Goal: Transaction & Acquisition: Purchase product/service

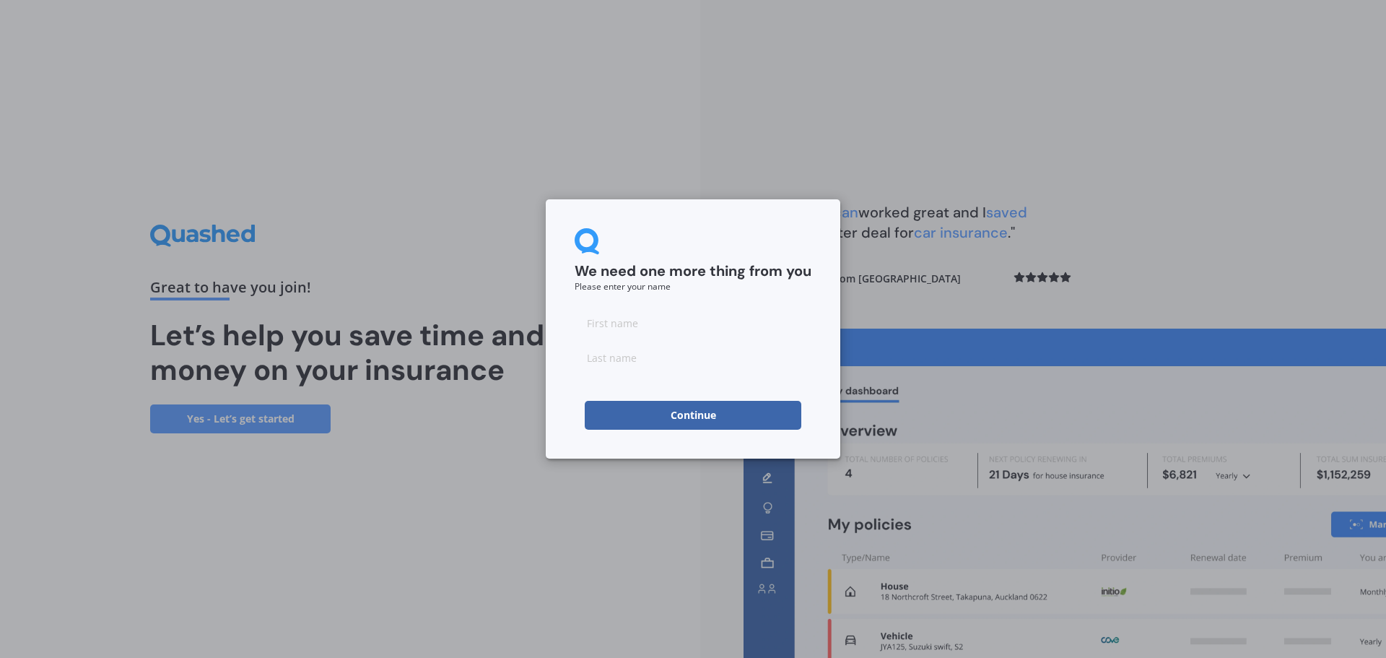
click at [645, 332] on input at bounding box center [693, 322] width 237 height 29
type input "[PERSON_NAME]"
click at [652, 366] on input at bounding box center [693, 357] width 237 height 29
type input "[PERSON_NAME]"
click at [718, 413] on button "Continue" at bounding box center [693, 415] width 217 height 29
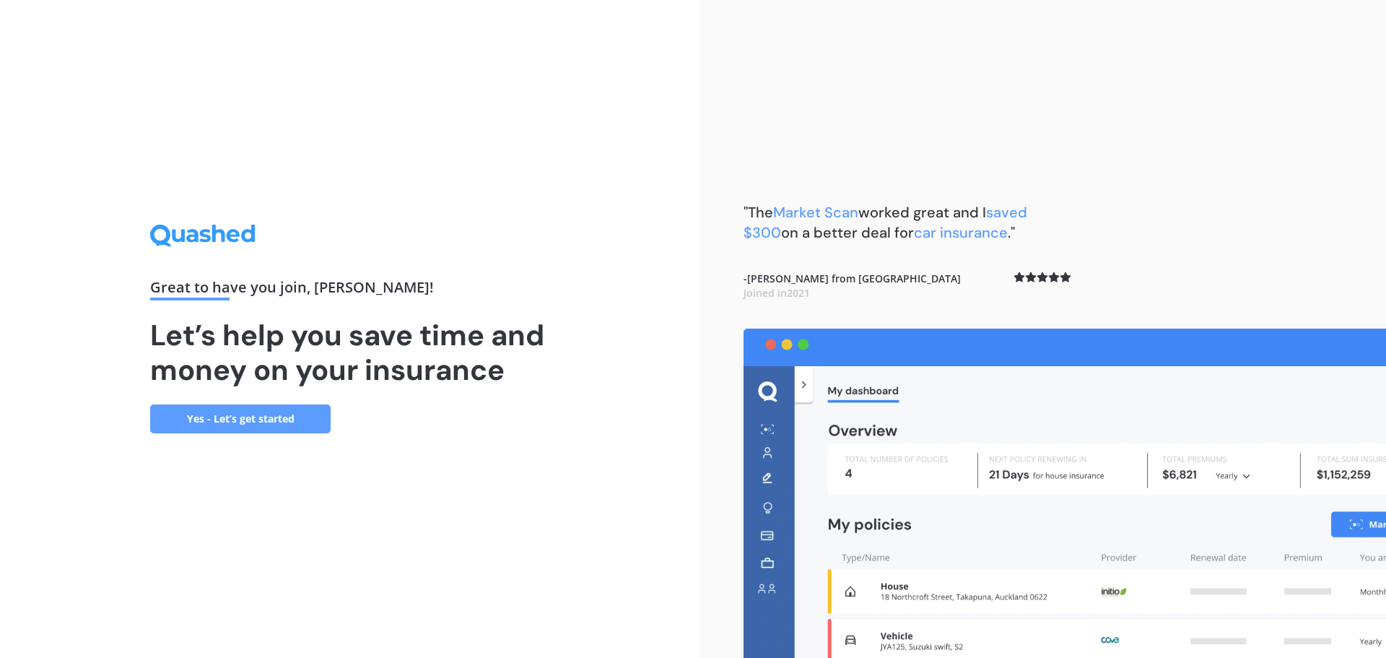
click at [220, 414] on link "Yes - Let’s get started" at bounding box center [240, 418] width 180 height 29
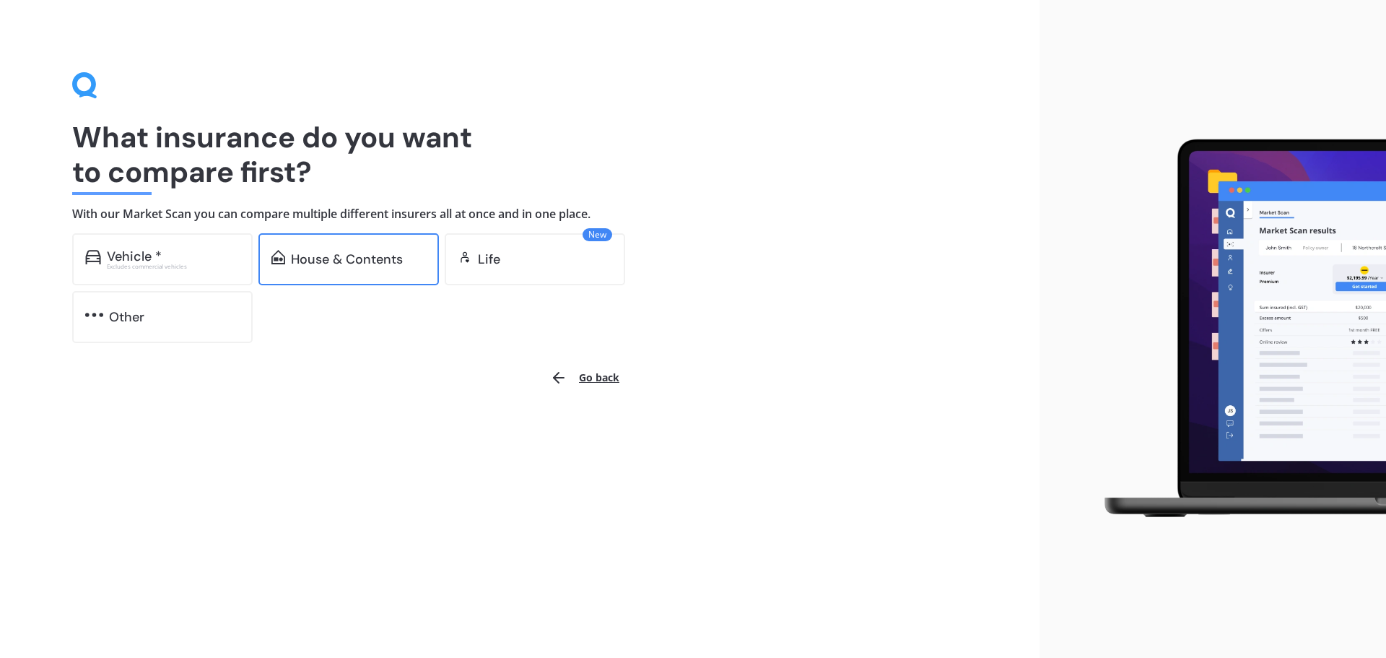
click at [328, 255] on div "House & Contents" at bounding box center [347, 259] width 112 height 14
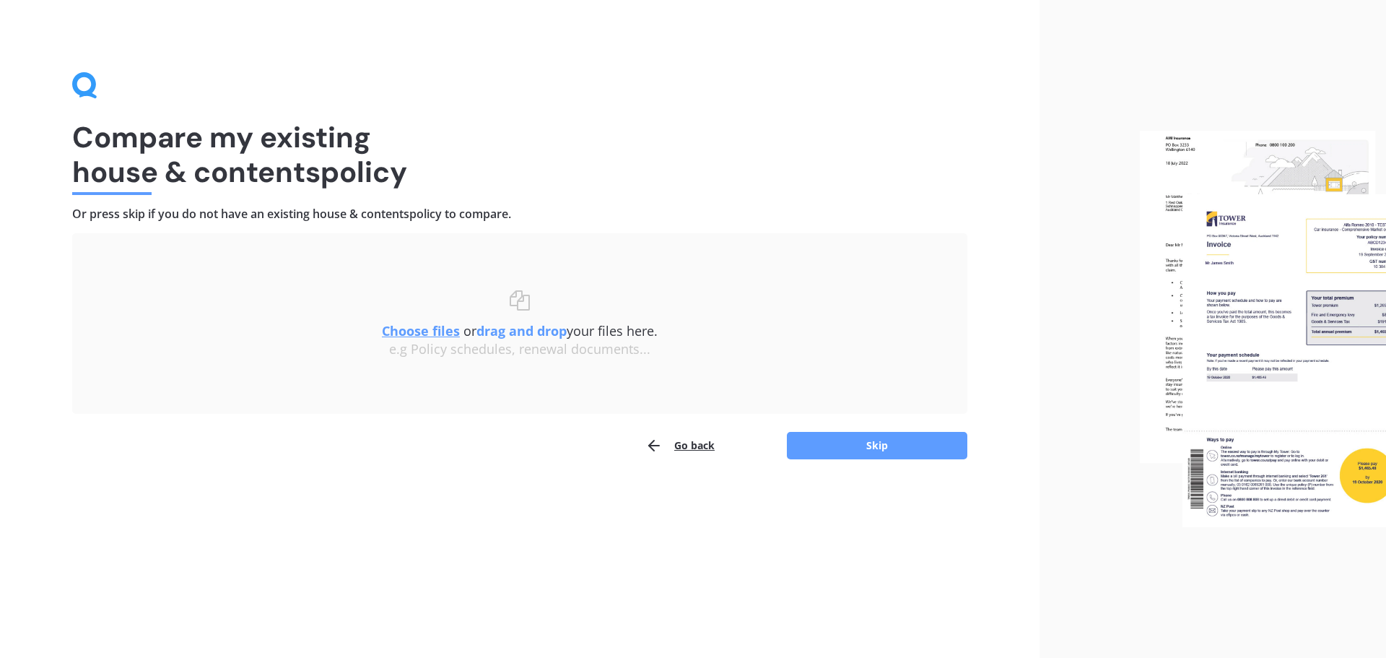
click at [412, 332] on u "Choose files" at bounding box center [421, 330] width 78 height 17
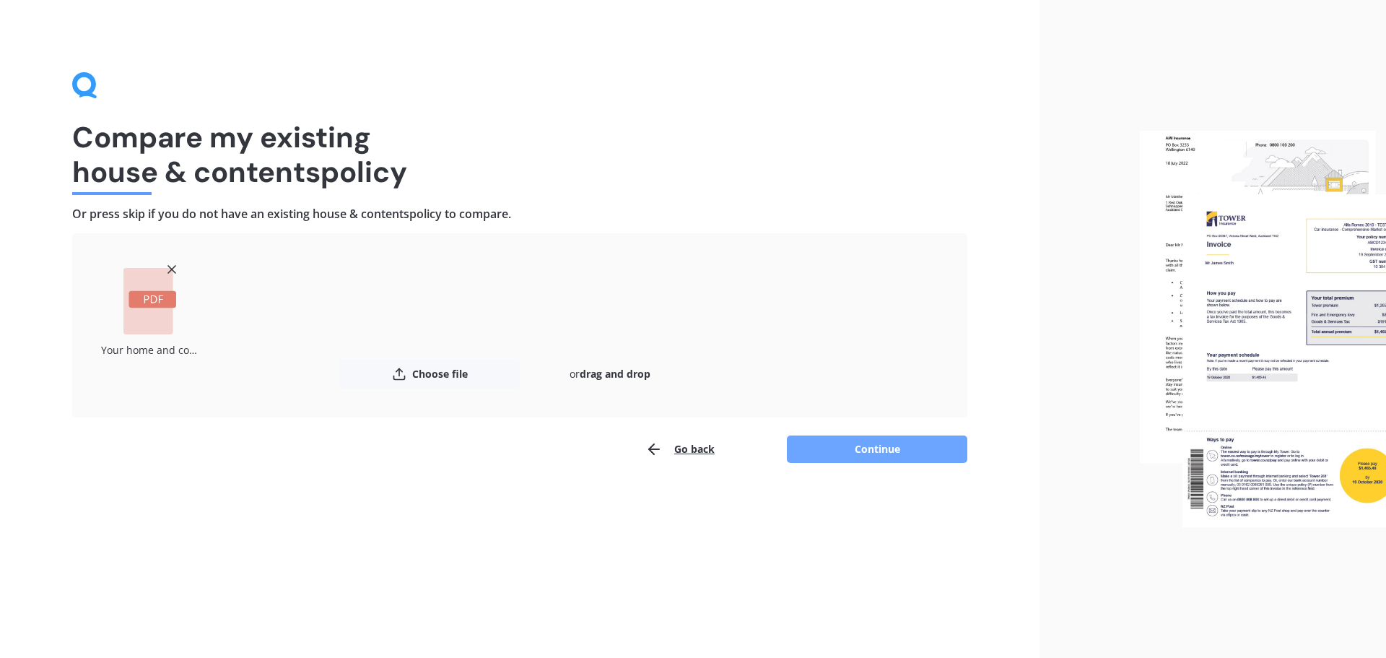
click at [889, 449] on button "Continue" at bounding box center [877, 448] width 180 height 27
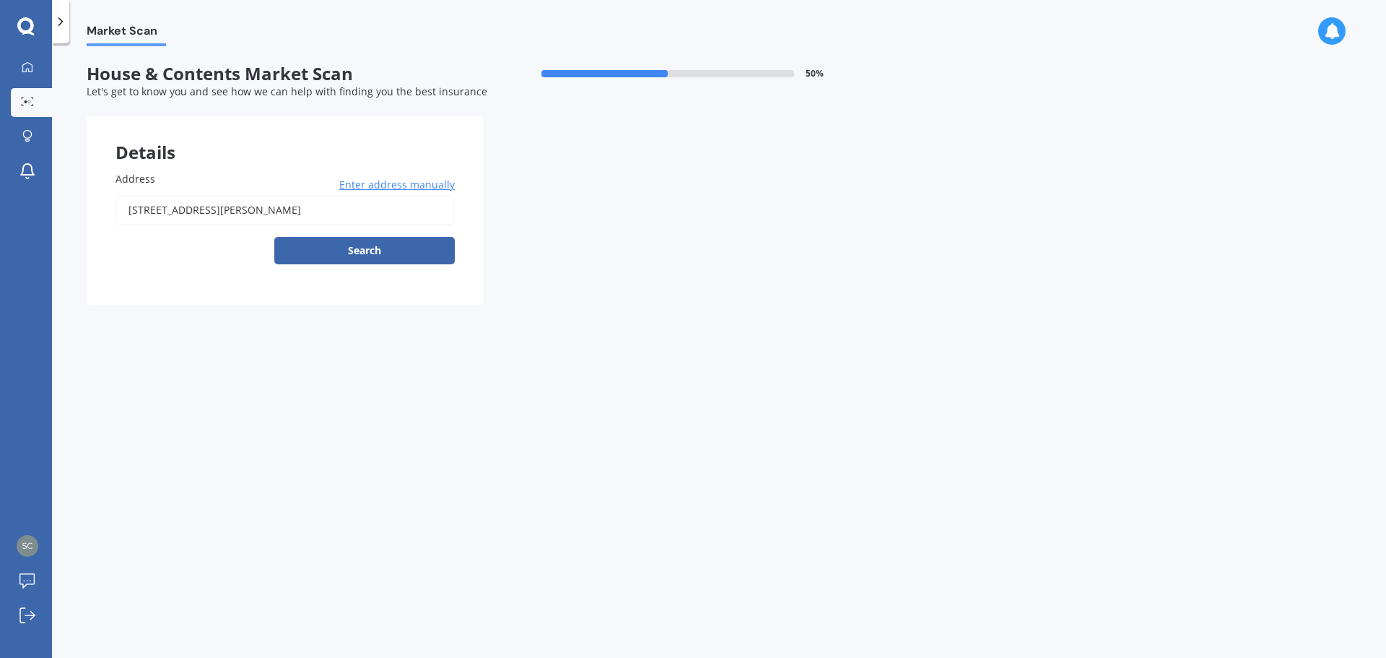
click at [367, 217] on input "[STREET_ADDRESS][PERSON_NAME]" at bounding box center [285, 210] width 339 height 30
click at [372, 255] on button "Search" at bounding box center [364, 250] width 180 height 27
type input "[STREET_ADDRESS]"
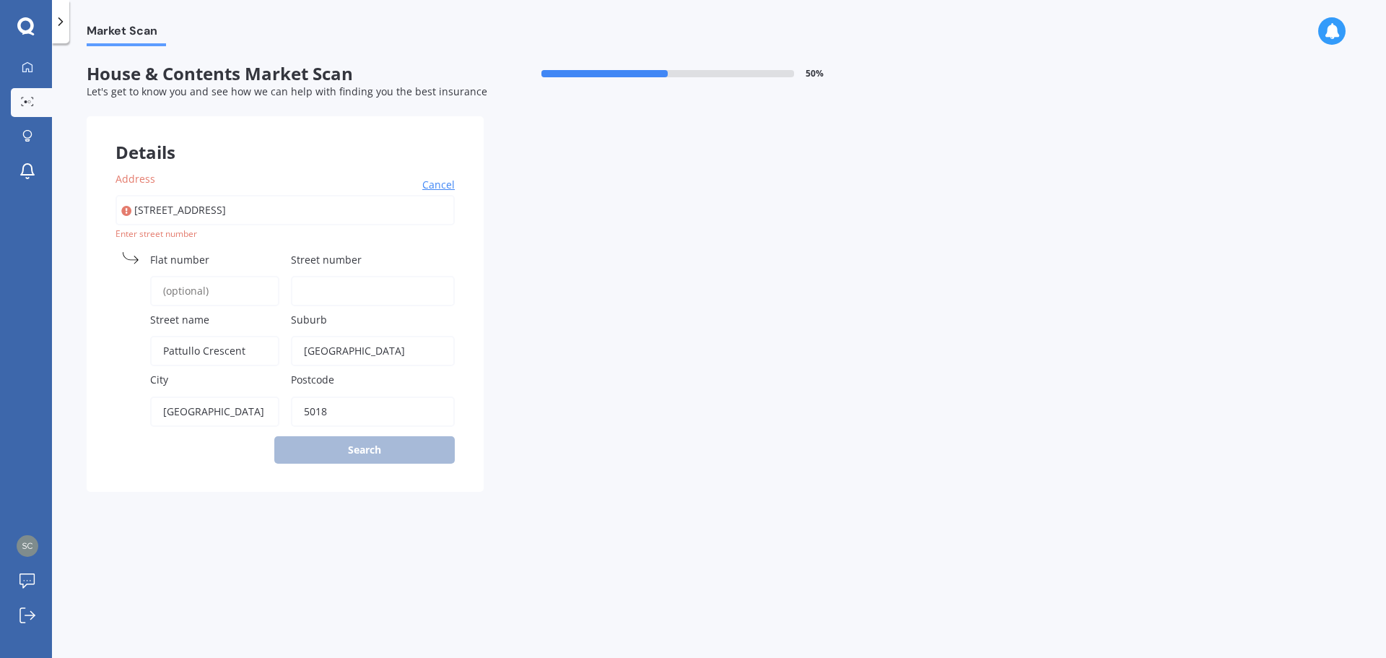
click at [347, 290] on input "Street number" at bounding box center [373, 291] width 164 height 30
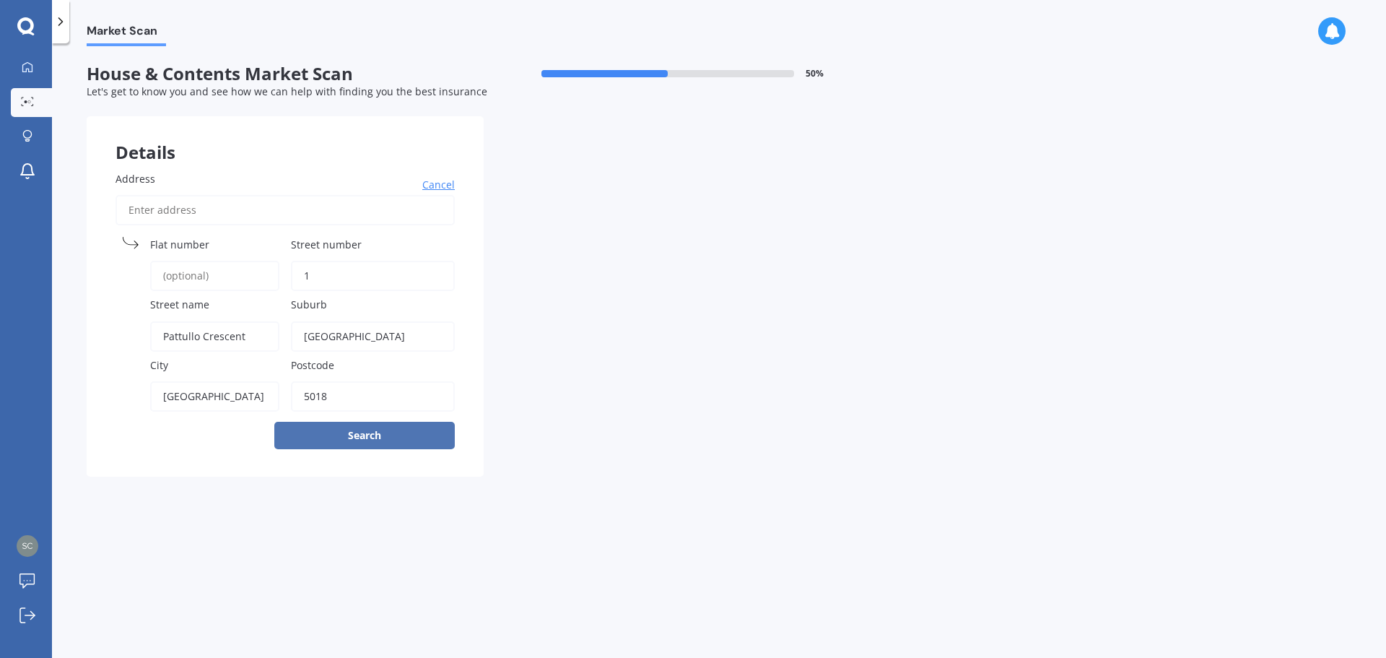
type input "1"
click at [354, 433] on button "Search" at bounding box center [364, 435] width 180 height 27
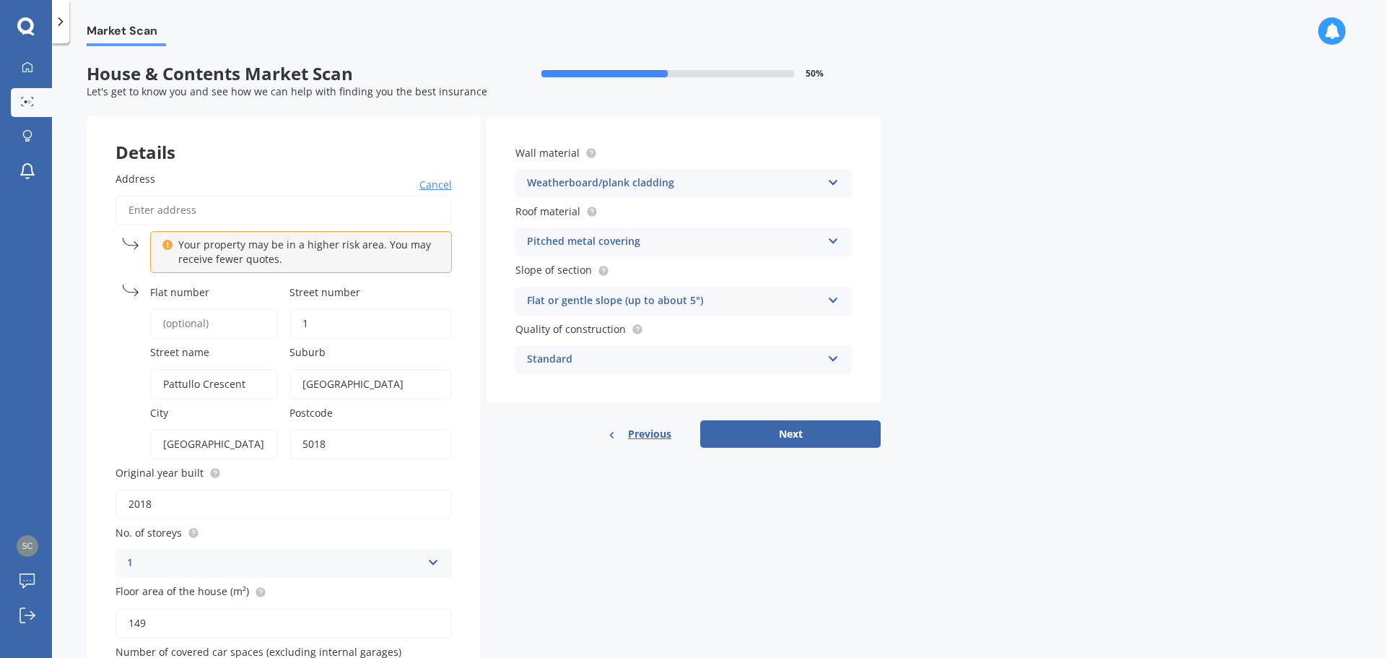
scroll to position [105, 0]
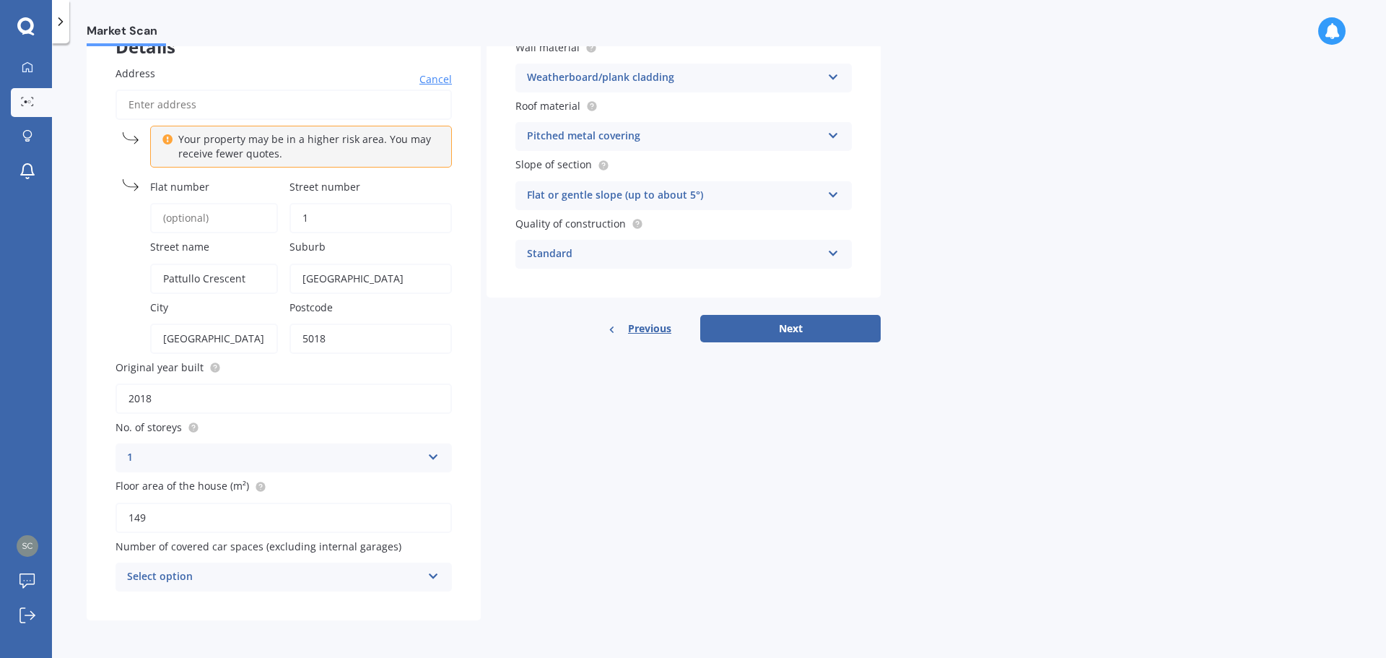
click at [436, 572] on icon at bounding box center [433, 573] width 12 height 10
drag, startPoint x: 135, startPoint y: 417, endPoint x: 146, endPoint y: 422, distance: 12.0
click at [135, 417] on div "0" at bounding box center [283, 419] width 335 height 26
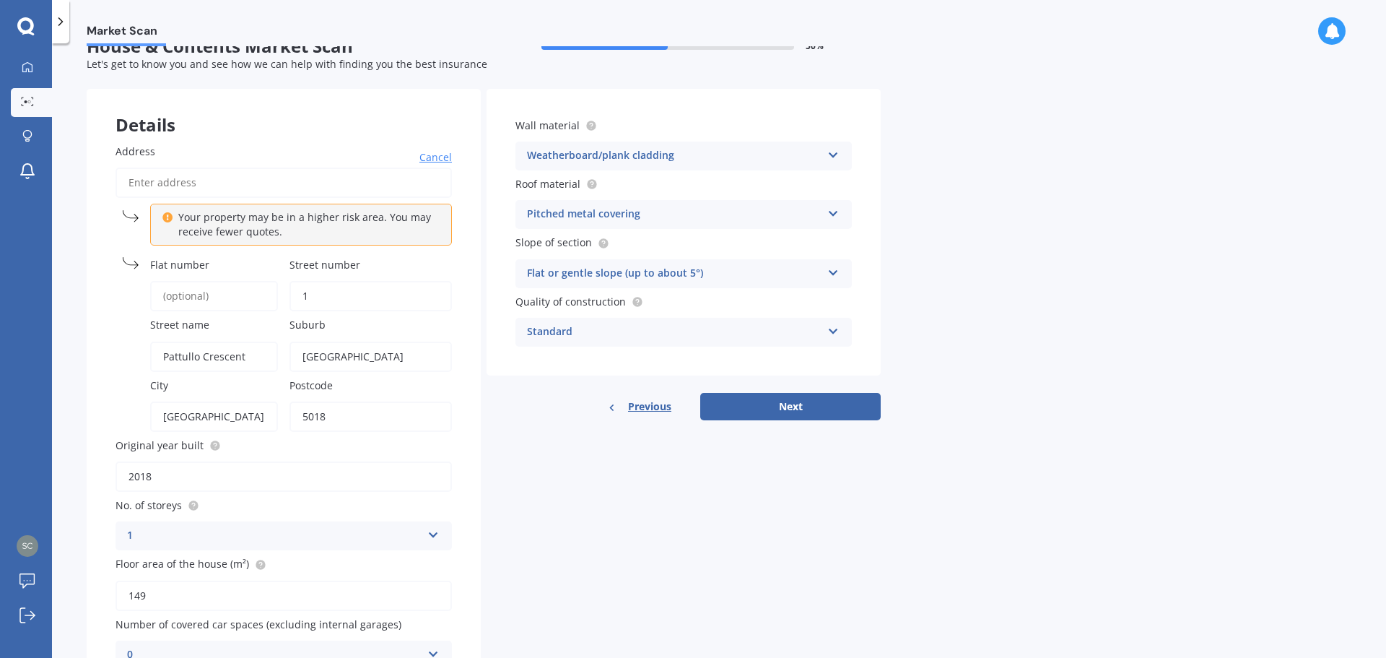
scroll to position [0, 0]
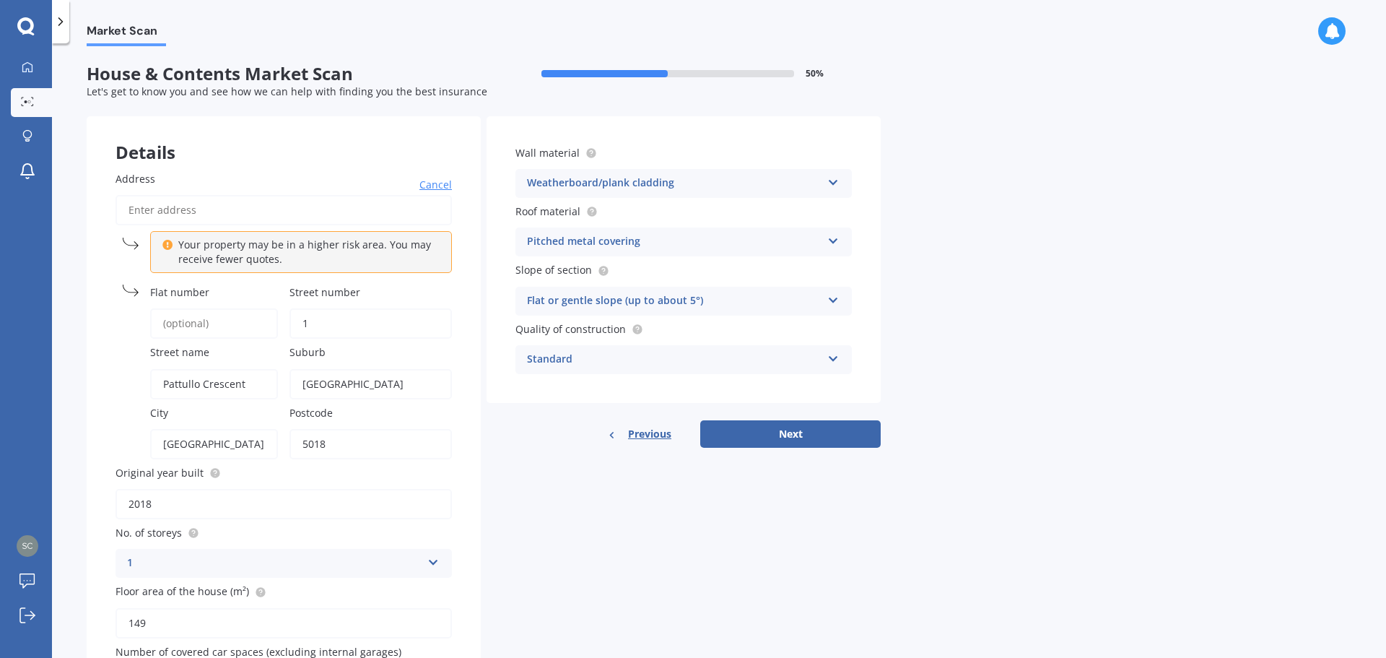
click at [833, 183] on icon at bounding box center [833, 180] width 12 height 10
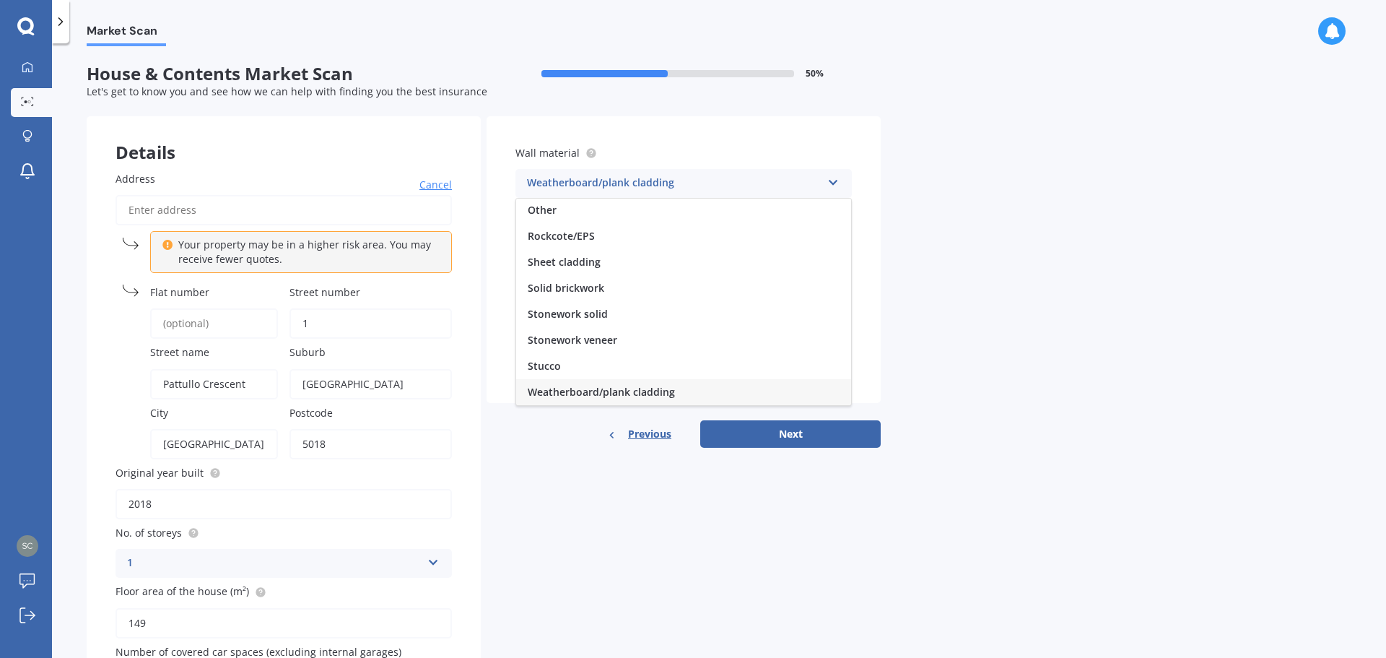
click at [833, 183] on icon at bounding box center [833, 180] width 12 height 10
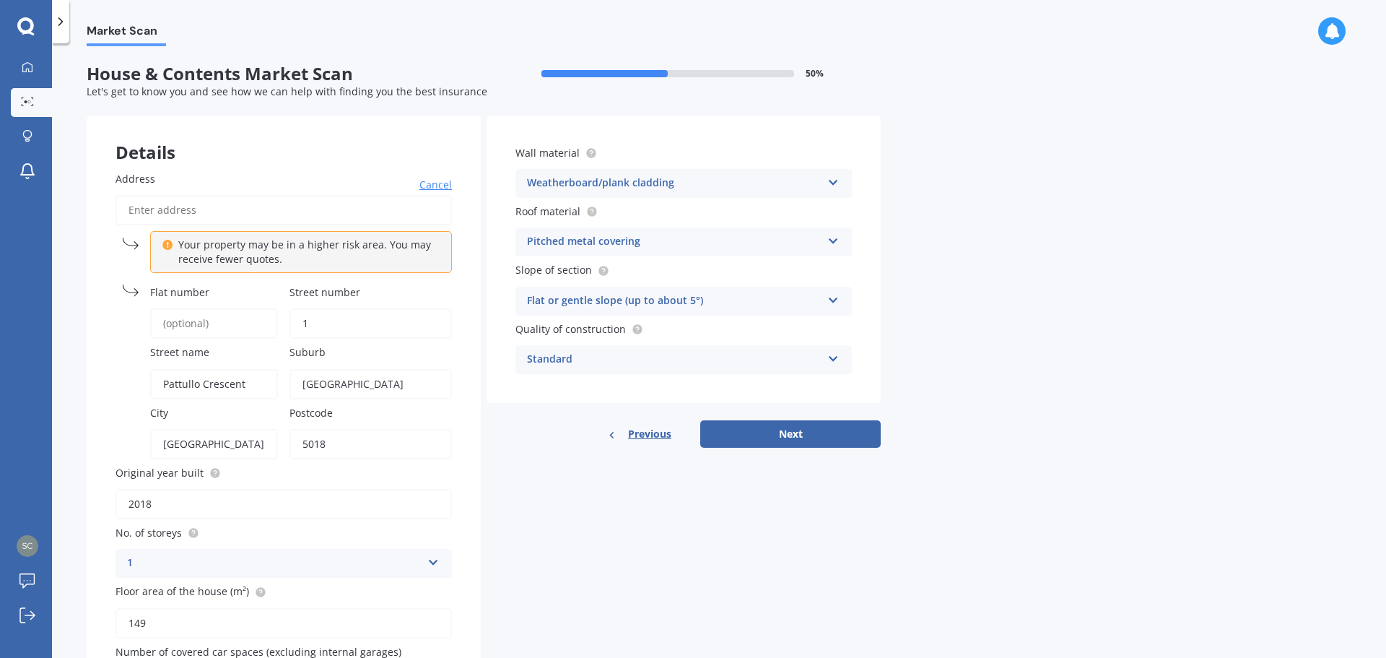
click at [831, 238] on icon at bounding box center [833, 238] width 12 height 10
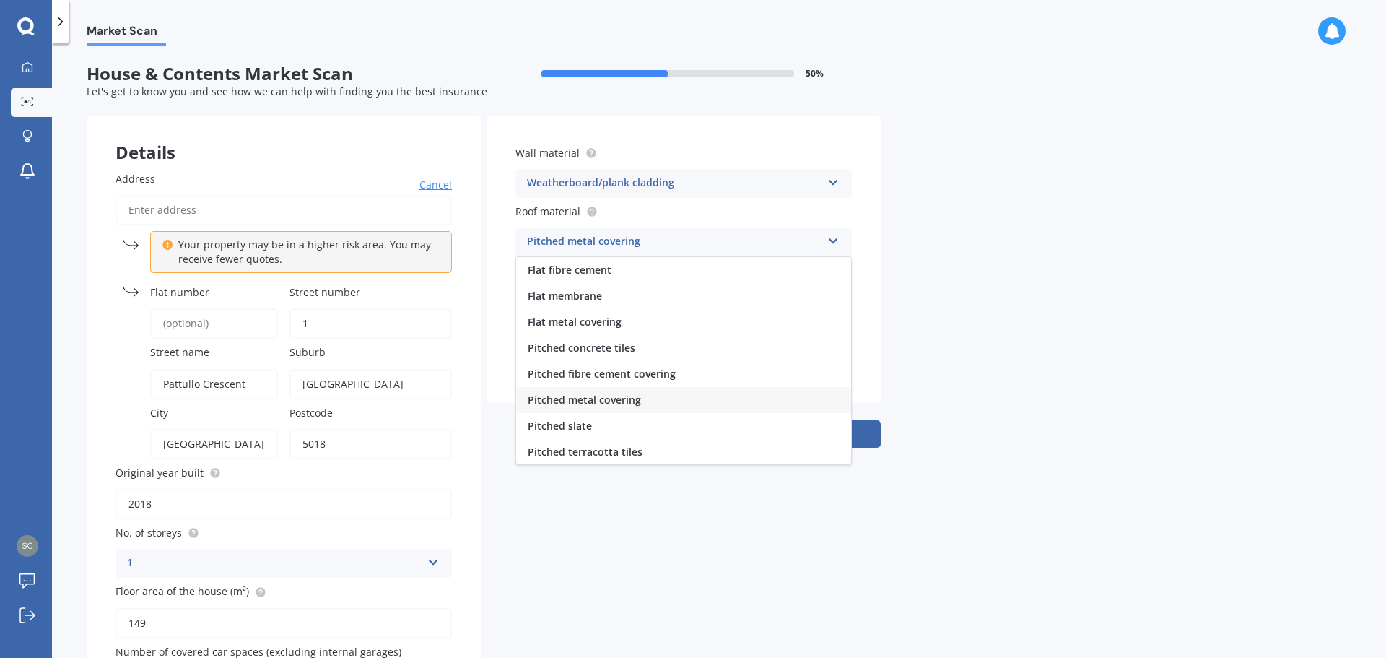
click at [737, 320] on div "Flat metal covering" at bounding box center [683, 322] width 335 height 26
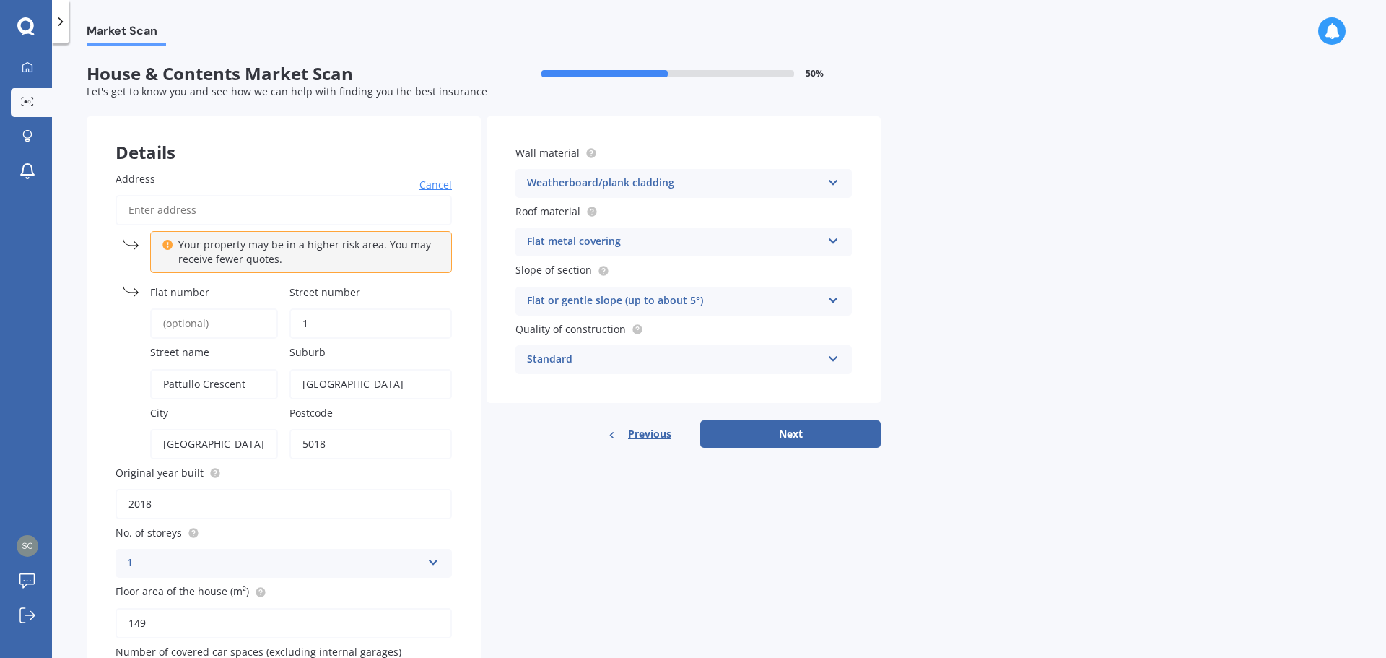
click at [830, 180] on icon at bounding box center [833, 180] width 12 height 10
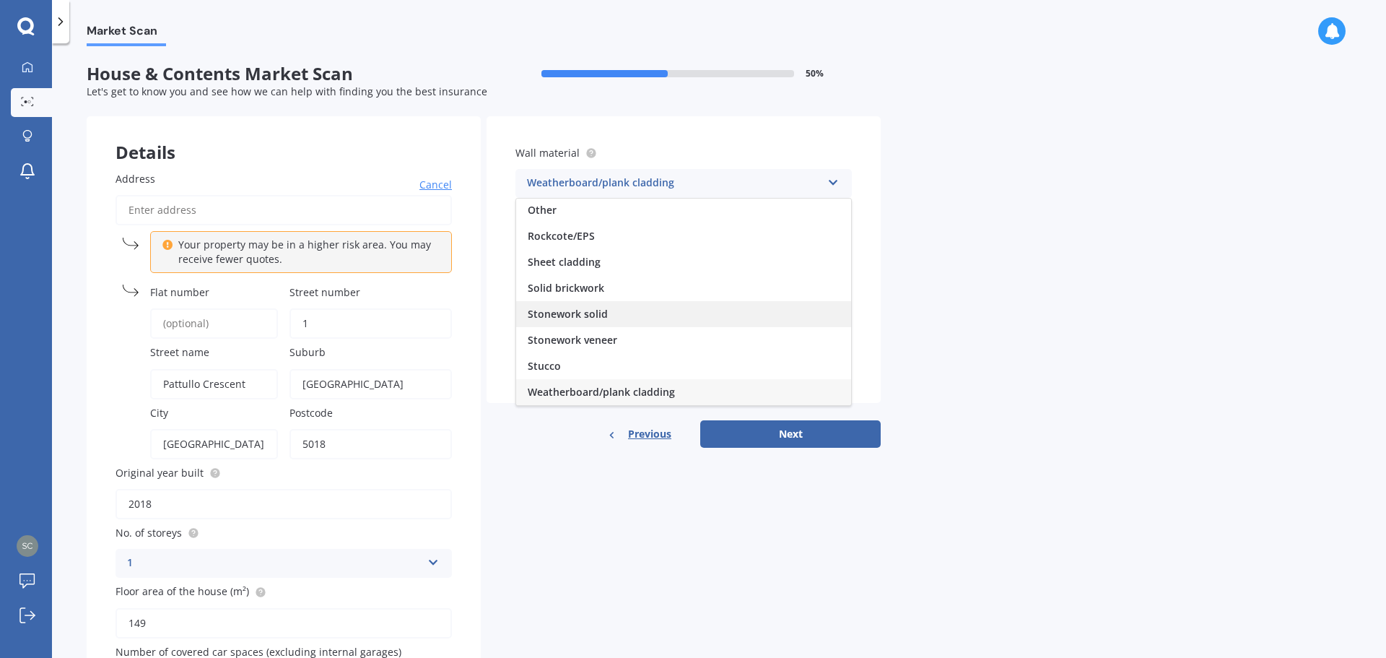
click at [626, 309] on div "Stonework solid" at bounding box center [683, 314] width 335 height 26
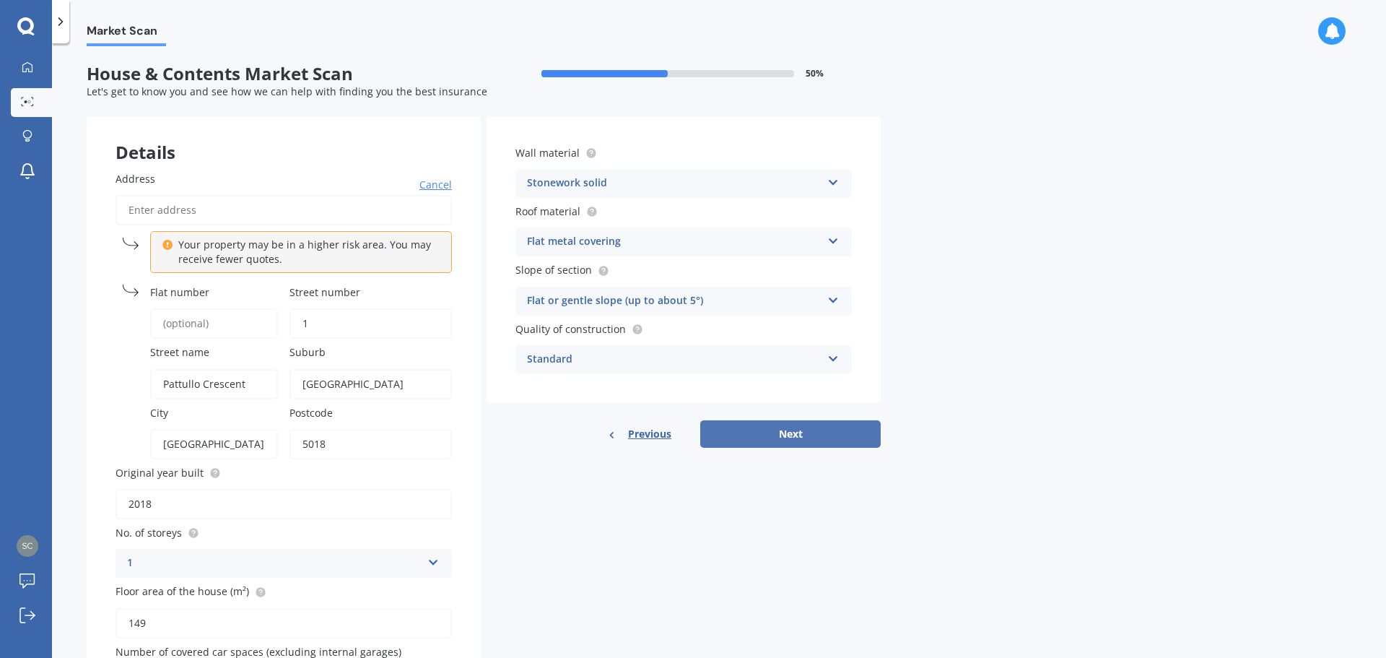
click at [779, 432] on button "Next" at bounding box center [790, 433] width 180 height 27
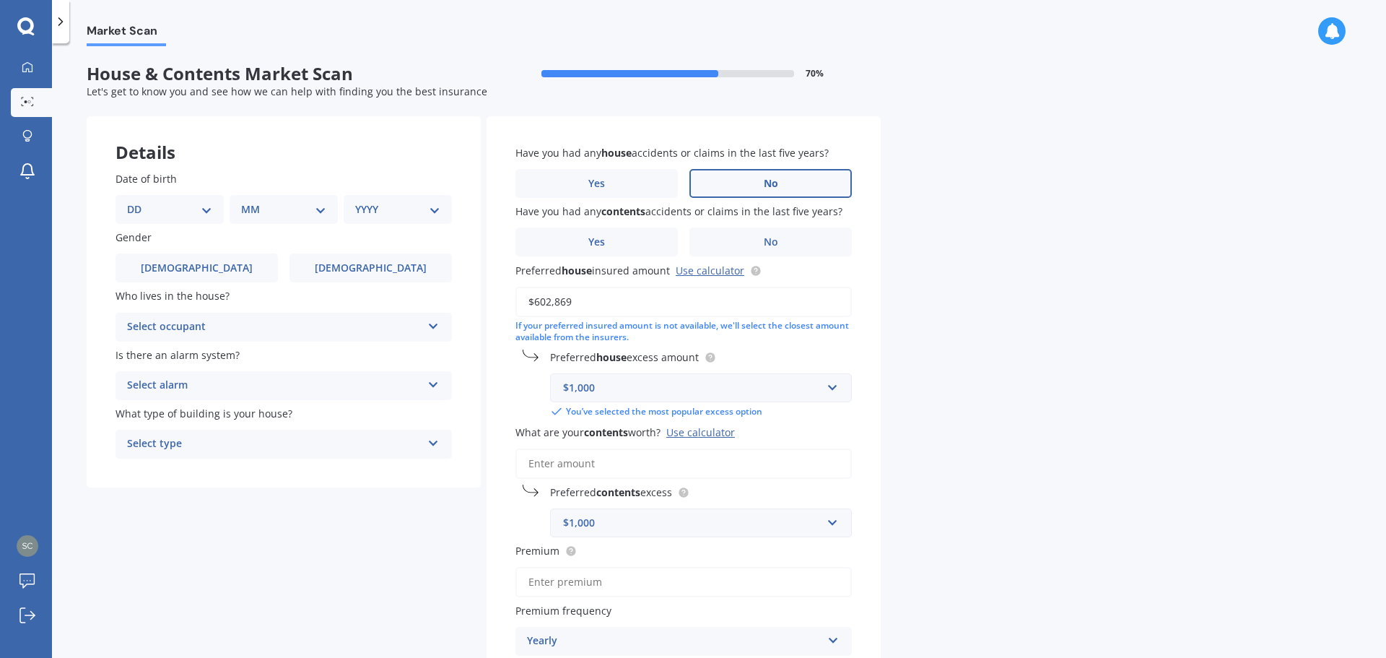
click at [769, 182] on span "No" at bounding box center [771, 184] width 14 height 12
click at [0, 0] on input "No" at bounding box center [0, 0] width 0 height 0
click at [754, 245] on label "No" at bounding box center [770, 241] width 162 height 29
click at [0, 0] on input "No" at bounding box center [0, 0] width 0 height 0
click at [831, 388] on input "text" at bounding box center [696, 387] width 289 height 27
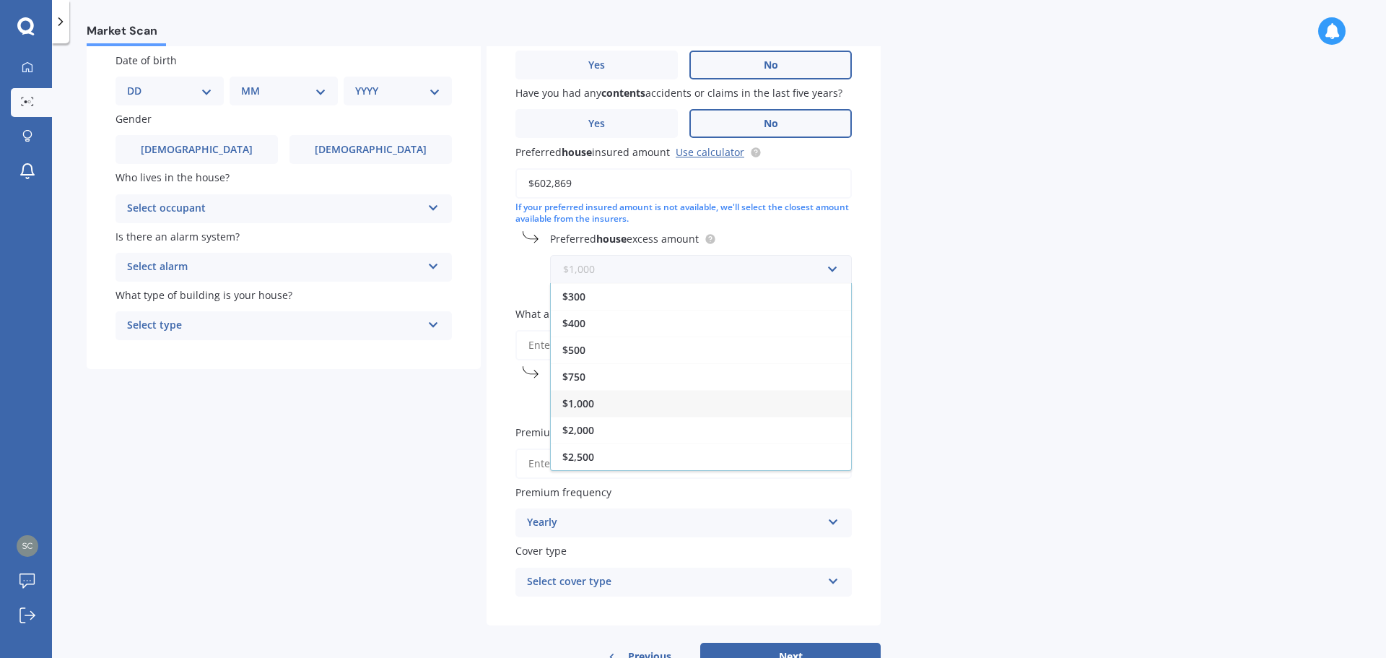
scroll to position [168, 0]
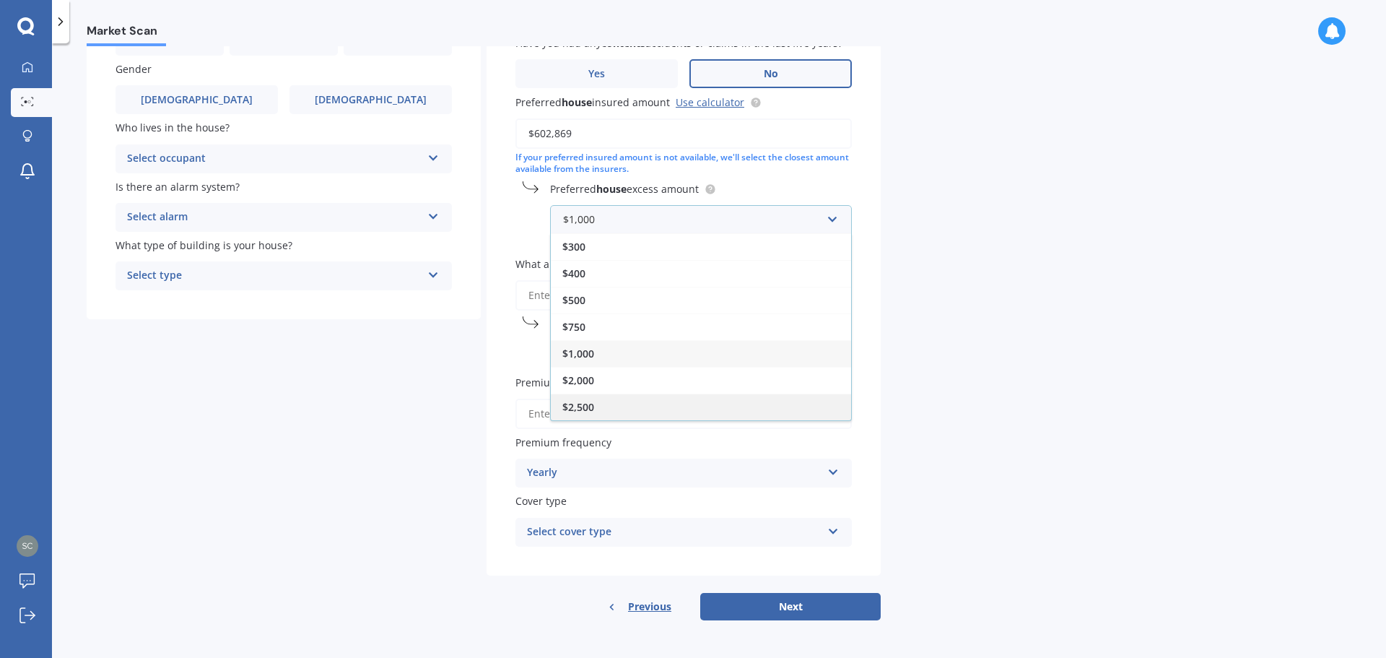
click at [596, 402] on div "$2,500" at bounding box center [701, 406] width 300 height 27
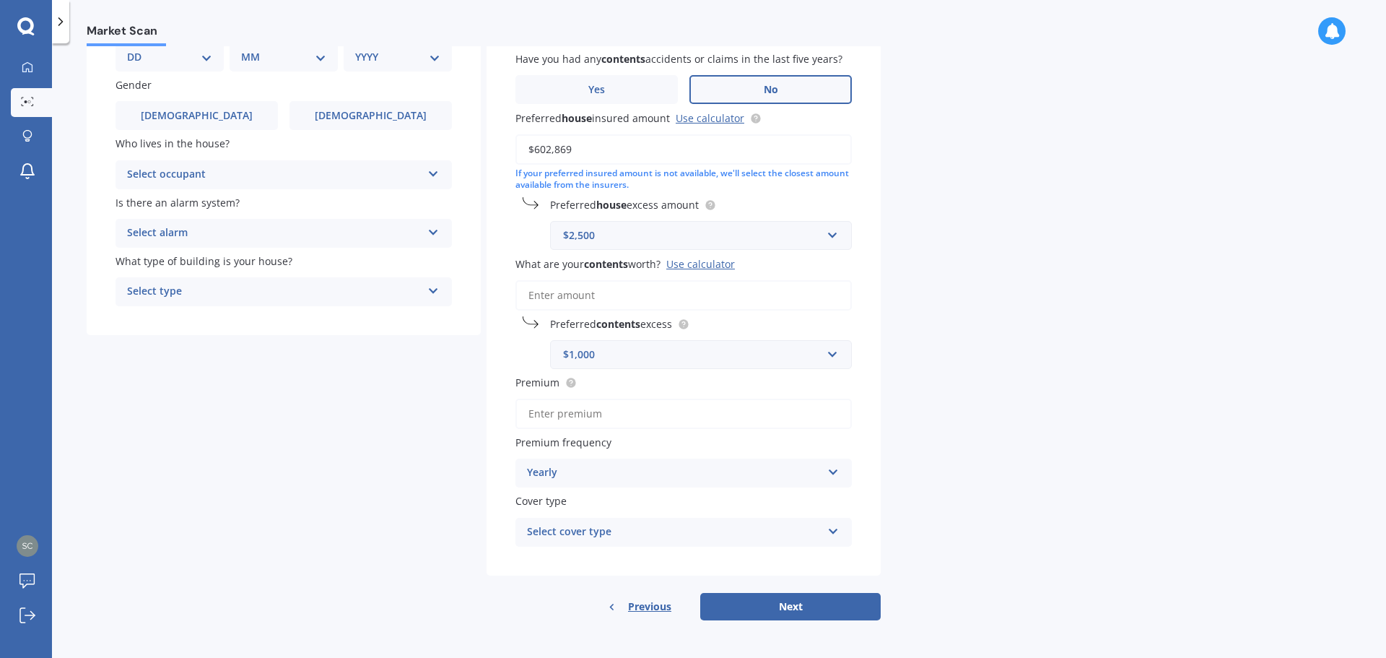
scroll to position [152, 0]
click at [647, 292] on input "What are your contents worth? Use calculator" at bounding box center [683, 295] width 336 height 30
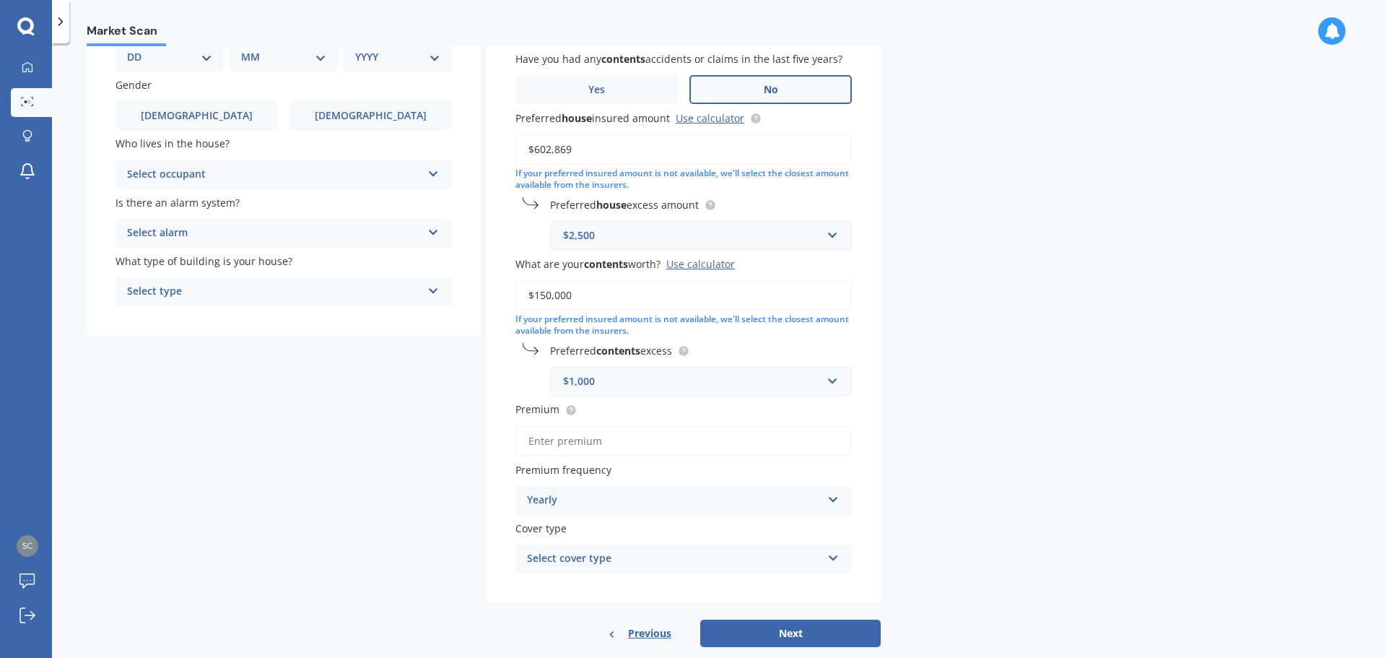
type input "$150,000"
click at [835, 382] on input "text" at bounding box center [696, 380] width 289 height 27
click at [689, 563] on div "$2,000" at bounding box center [701, 568] width 300 height 27
click at [643, 446] on input "Premium" at bounding box center [683, 441] width 336 height 30
type input "$3,745.00"
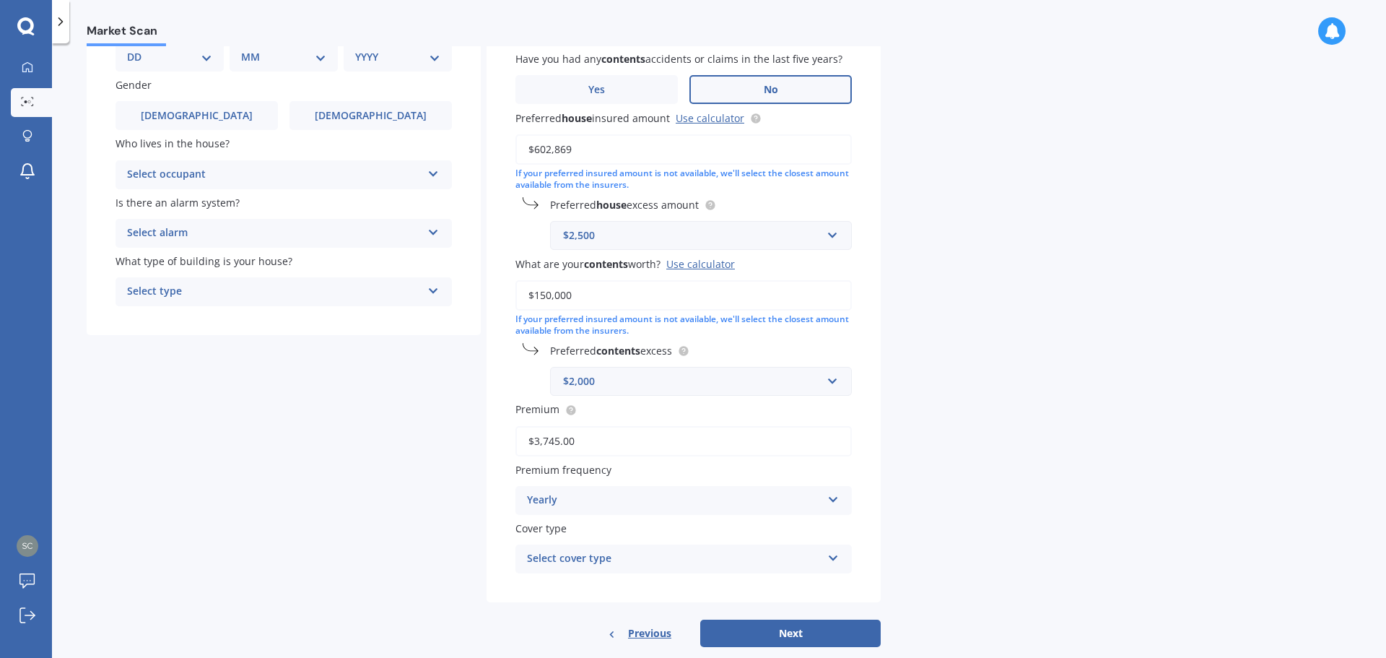
click at [828, 560] on icon at bounding box center [833, 555] width 12 height 10
click at [809, 584] on div "Home and Contents Insurance Package" at bounding box center [683, 587] width 335 height 26
click at [798, 629] on button "Next" at bounding box center [790, 632] width 180 height 27
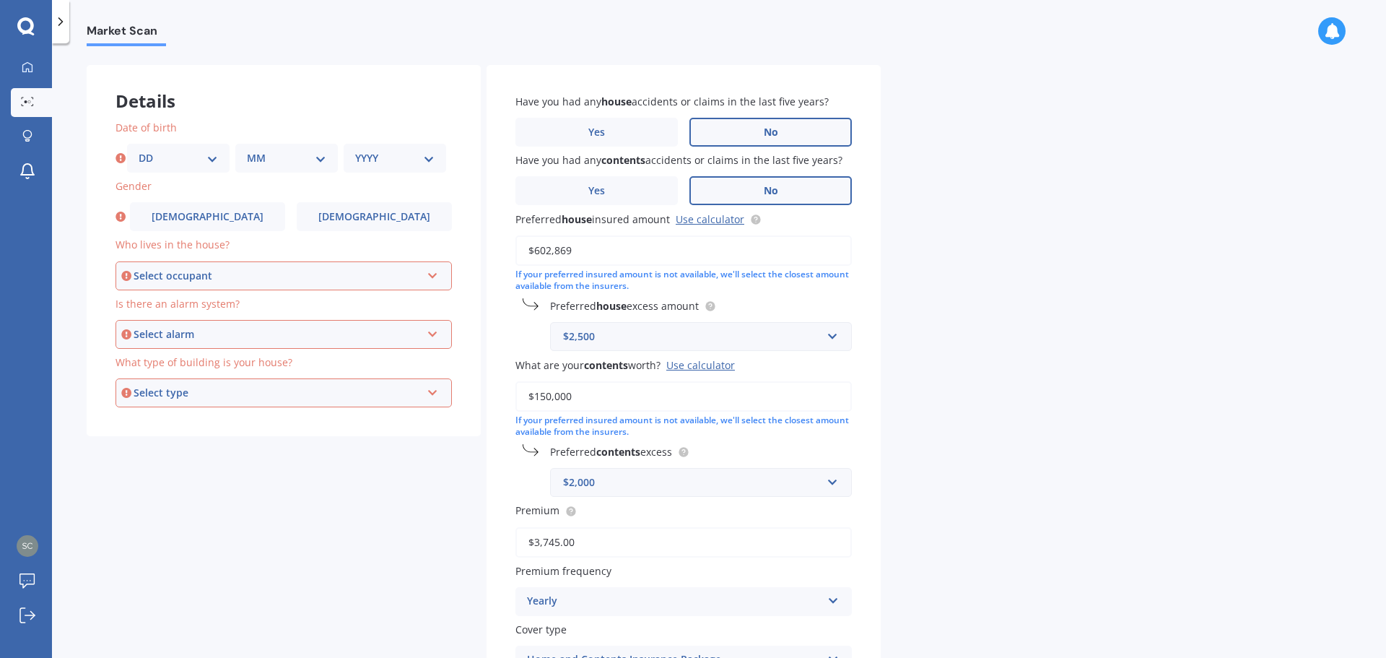
scroll to position [0, 0]
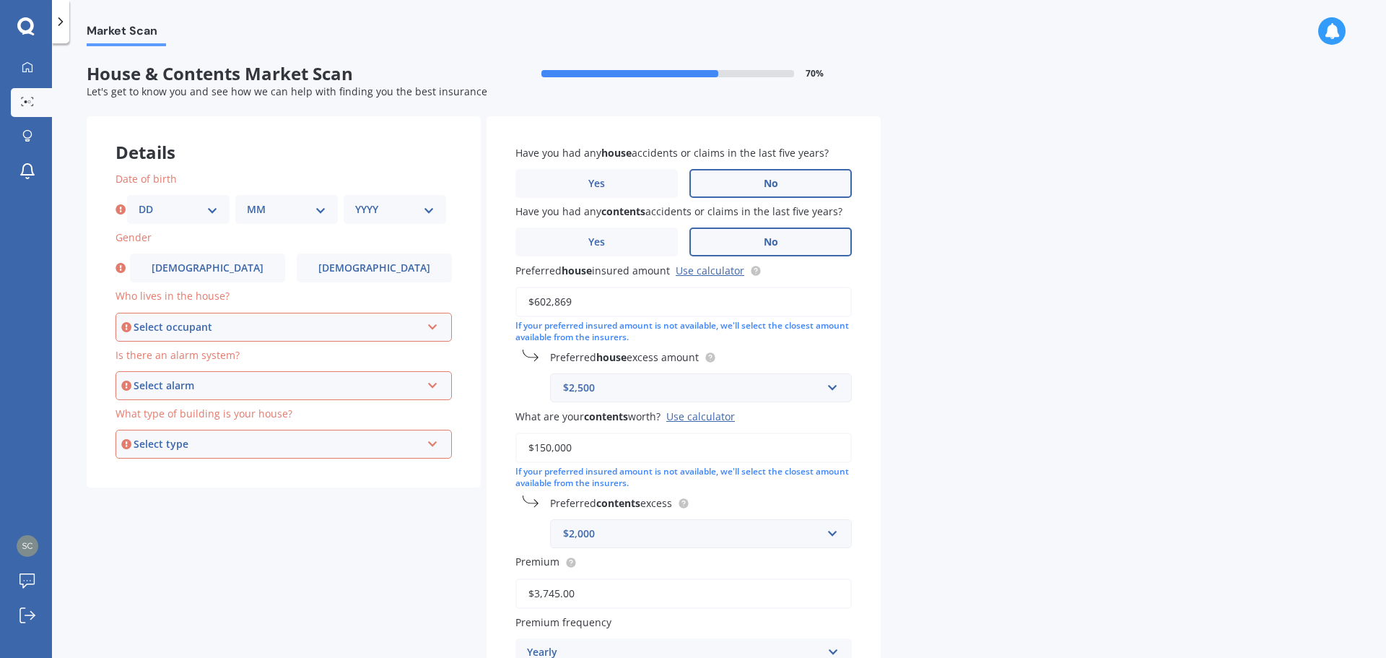
click at [214, 210] on select "DD 01 02 03 04 05 06 07 08 09 10 11 12 13 14 15 16 17 18 19 20 21 22 23 24 25 2…" at bounding box center [178, 209] width 79 height 16
select select "23"
click at [139, 201] on select "DD 01 02 03 04 05 06 07 08 09 10 11 12 13 14 15 16 17 18 19 20 21 22 23 24 25 2…" at bounding box center [178, 209] width 79 height 16
click at [323, 214] on select "MM 01 02 03 04 05 06 07 08 09 10 11 12" at bounding box center [286, 209] width 79 height 16
select select "05"
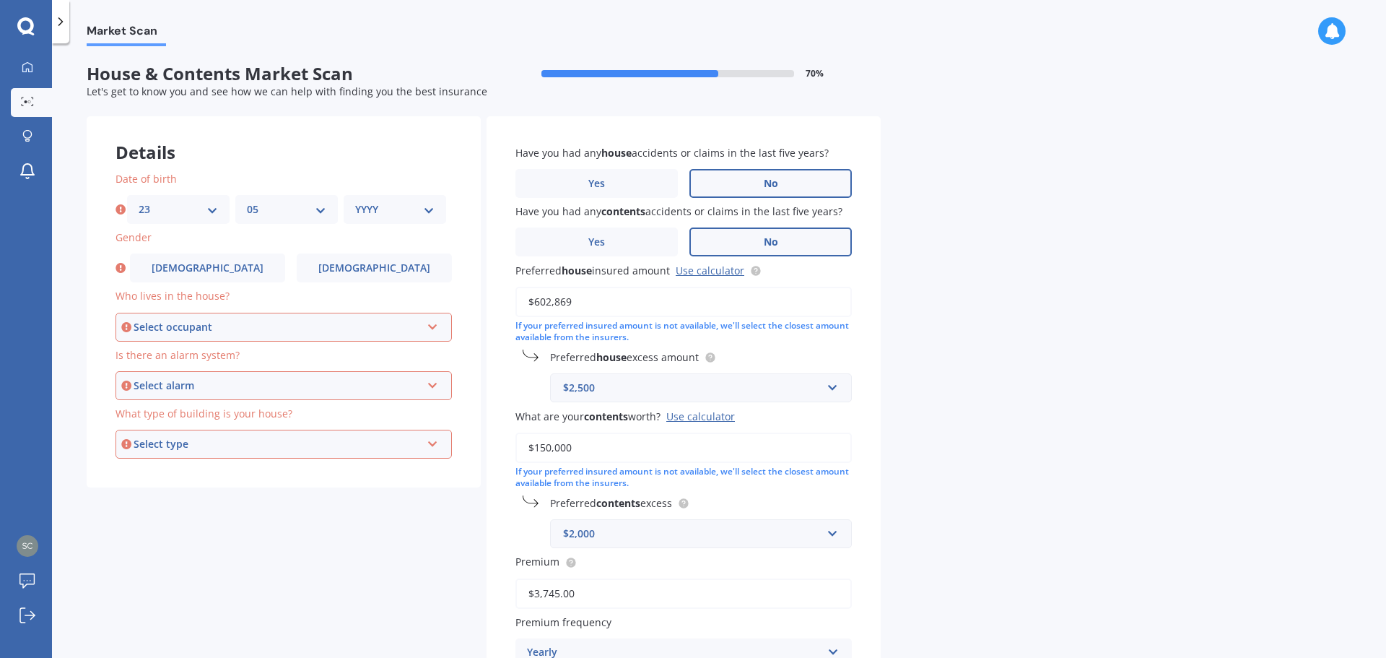
click at [247, 201] on select "MM 01 02 03 04 05 06 07 08 09 10 11 12" at bounding box center [286, 209] width 79 height 16
click at [426, 207] on select "YYYY 2009 2008 2007 2006 2005 2004 2003 2002 2001 2000 1999 1998 1997 1996 1995…" at bounding box center [394, 209] width 79 height 16
select select "1959"
click at [355, 201] on select "YYYY 2009 2008 2007 2006 2005 2004 2003 2002 2001 2000 1999 1998 1997 1996 1995…" at bounding box center [394, 209] width 79 height 16
click at [431, 329] on icon at bounding box center [433, 324] width 12 height 10
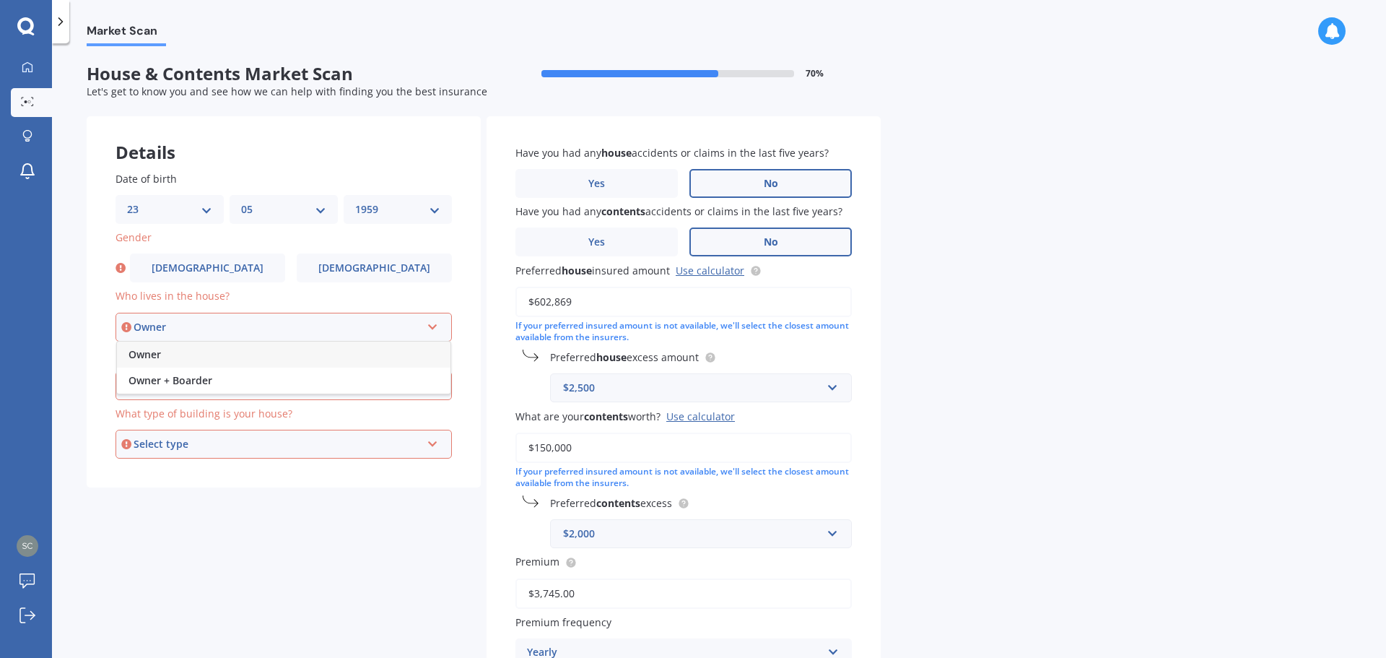
click at [249, 347] on div "Owner" at bounding box center [284, 354] width 334 height 26
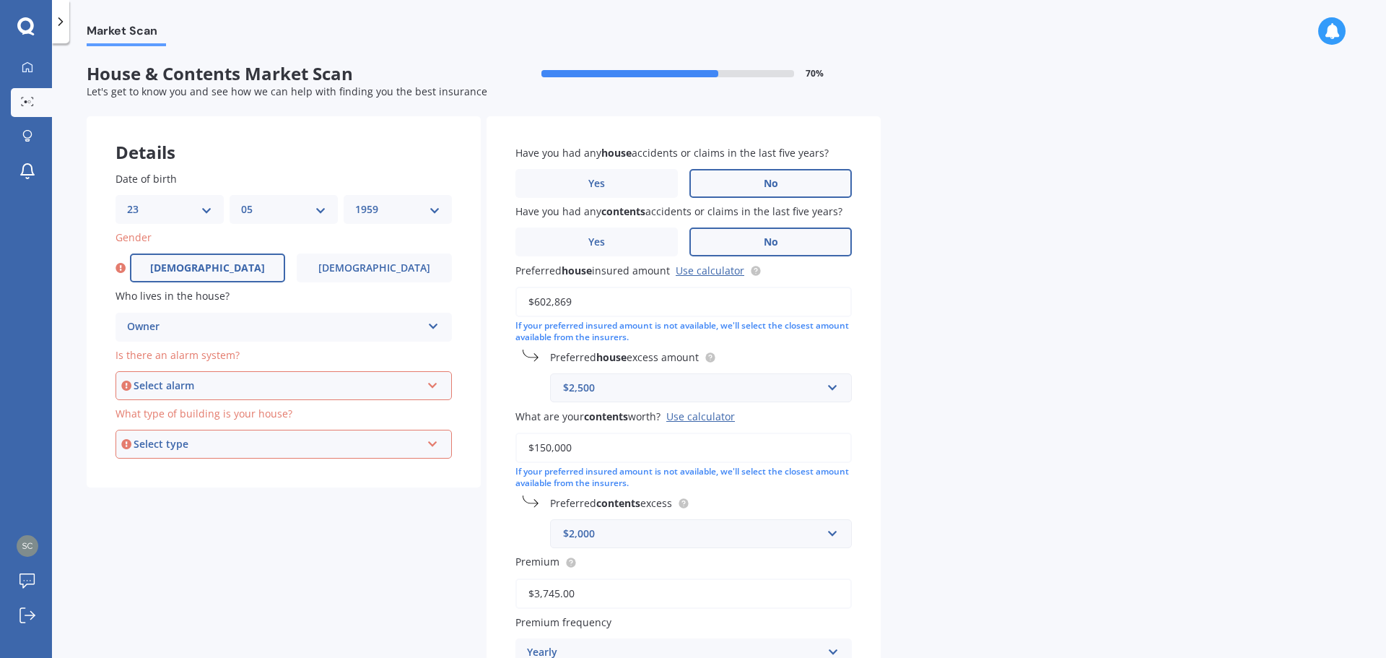
click at [194, 267] on label "[DEMOGRAPHIC_DATA]" at bounding box center [207, 267] width 155 height 29
click at [0, 0] on input "[DEMOGRAPHIC_DATA]" at bounding box center [0, 0] width 0 height 0
click at [432, 391] on div "Select alarm Yes, monitored Yes, not monitored No" at bounding box center [284, 385] width 336 height 29
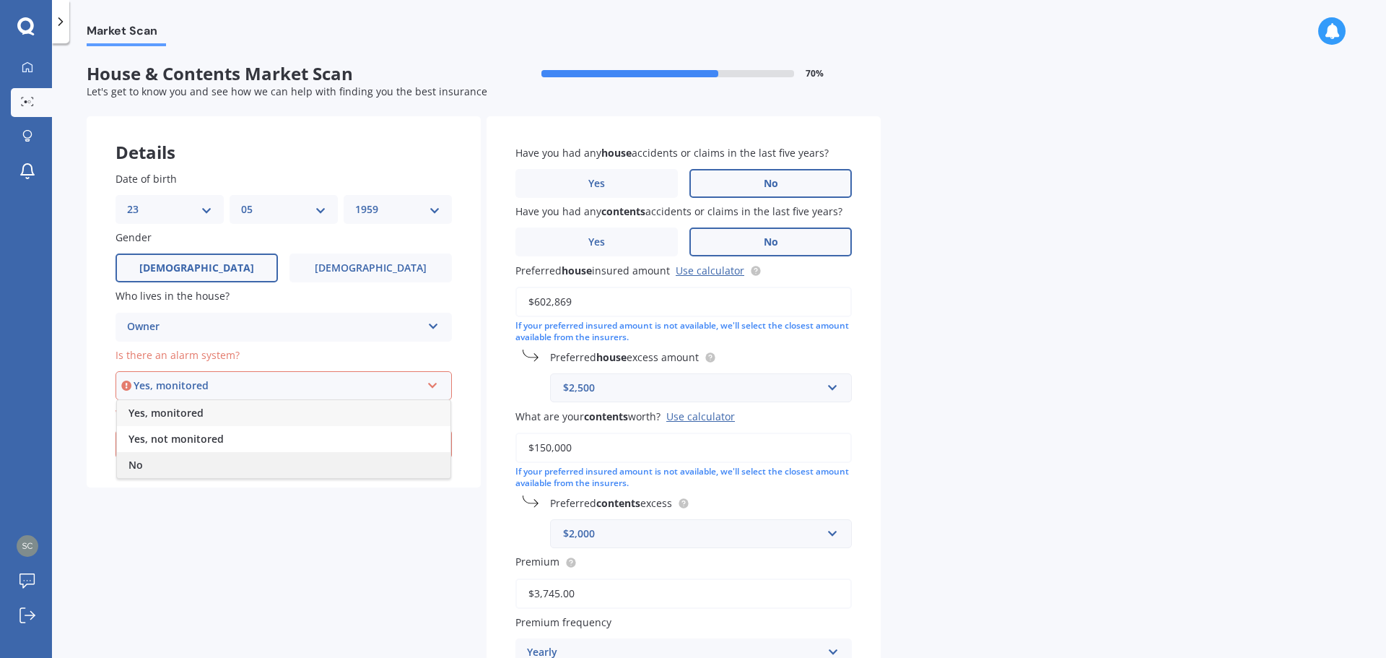
click at [262, 456] on div "No" at bounding box center [284, 465] width 334 height 26
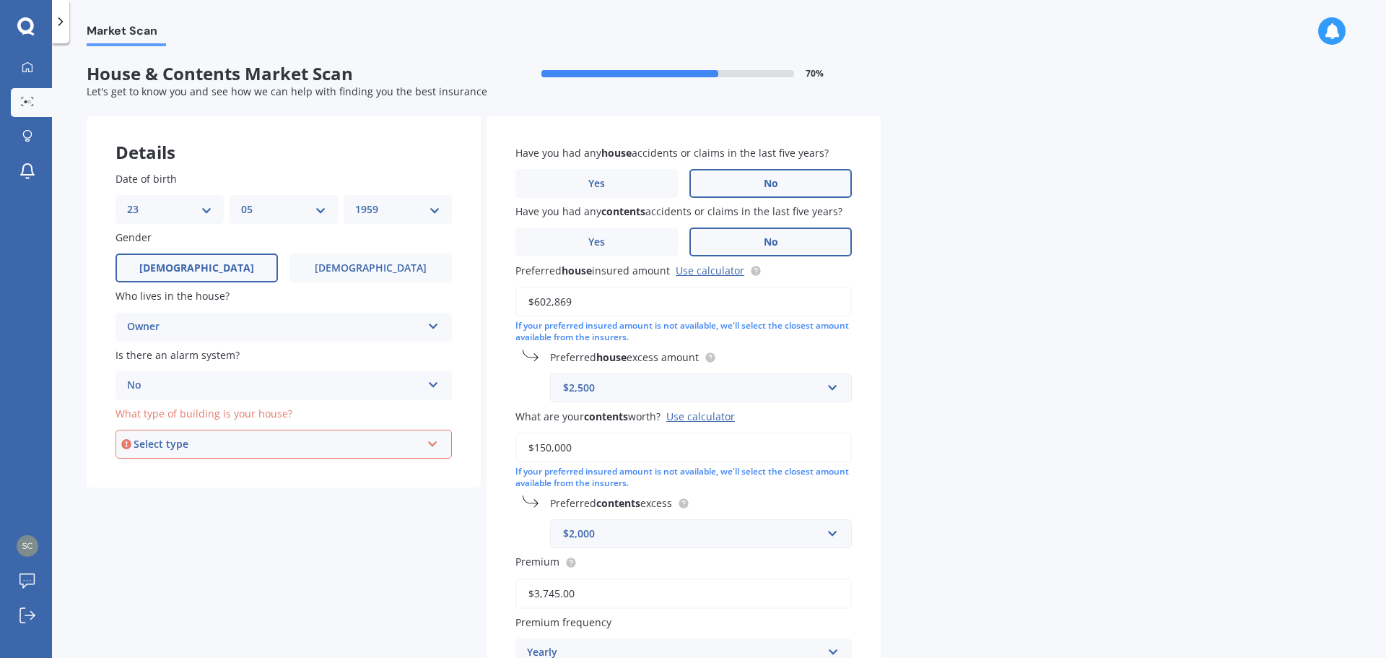
click at [434, 445] on icon at bounding box center [433, 441] width 12 height 10
click at [344, 474] on div "Freestanding" at bounding box center [284, 471] width 334 height 26
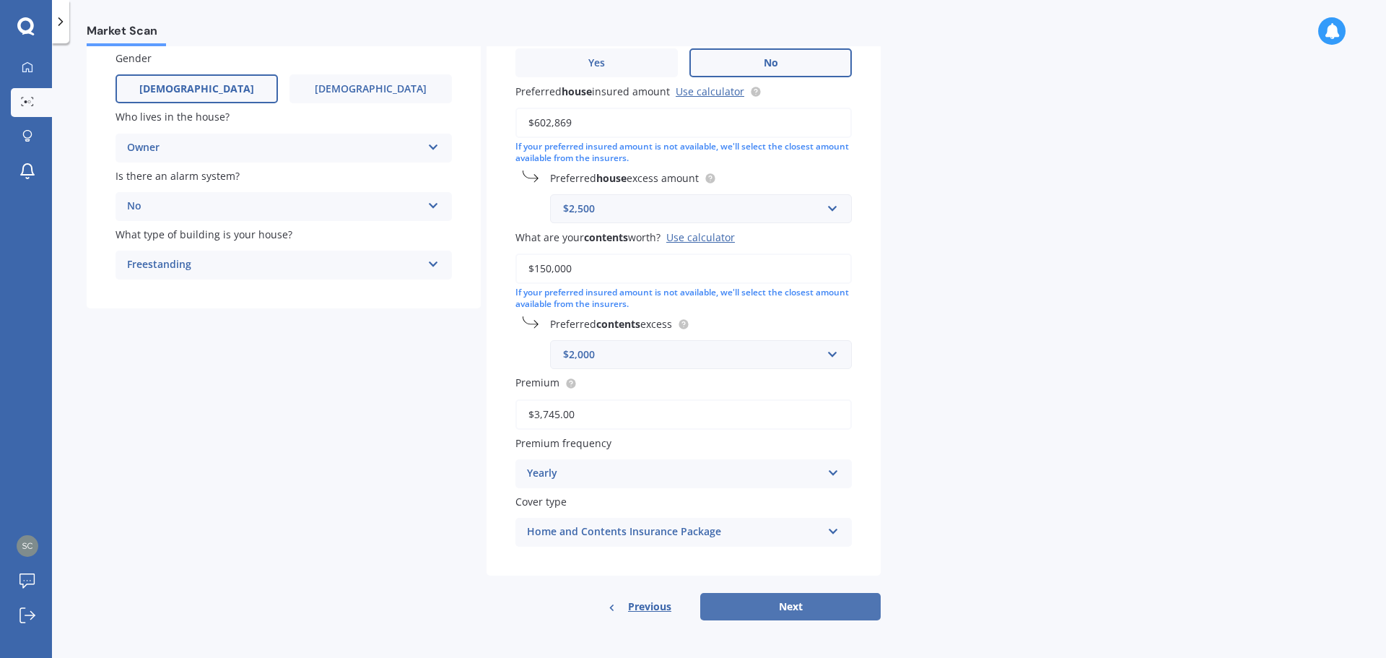
click at [817, 600] on button "Next" at bounding box center [790, 606] width 180 height 27
select select "23"
select select "05"
select select "1959"
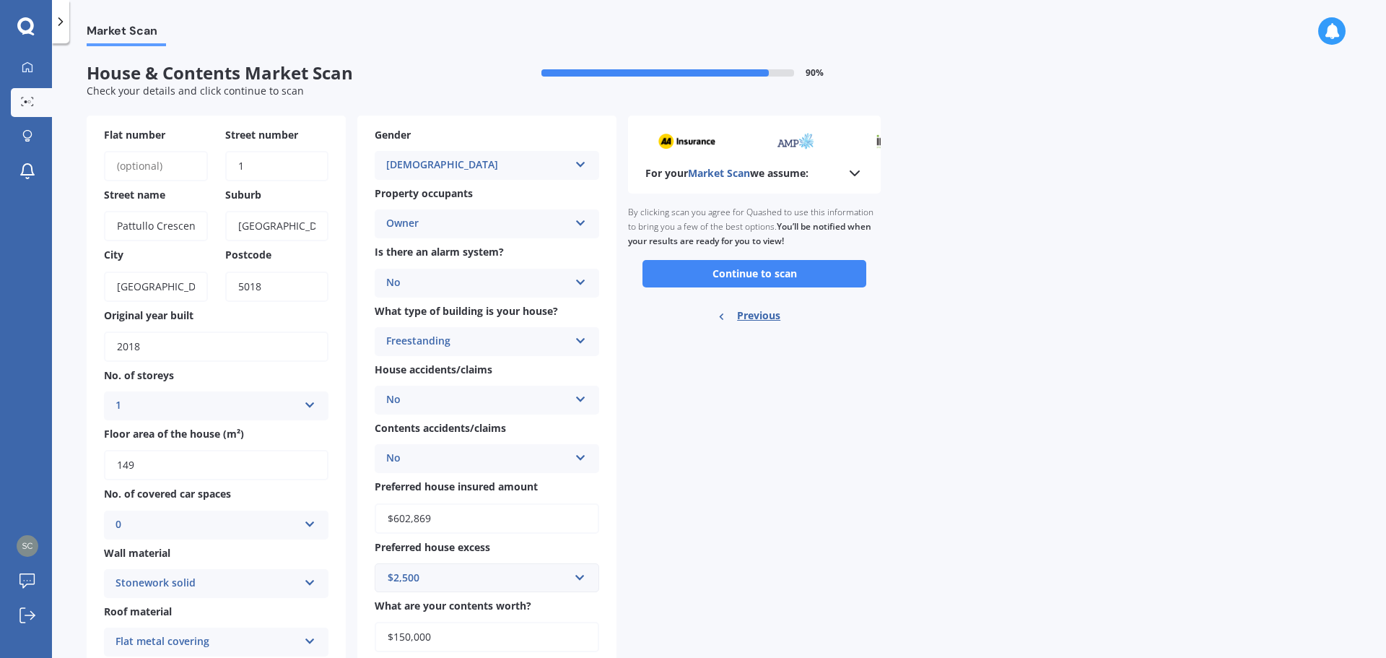
scroll to position [0, 0]
click at [854, 171] on icon at bounding box center [854, 173] width 17 height 17
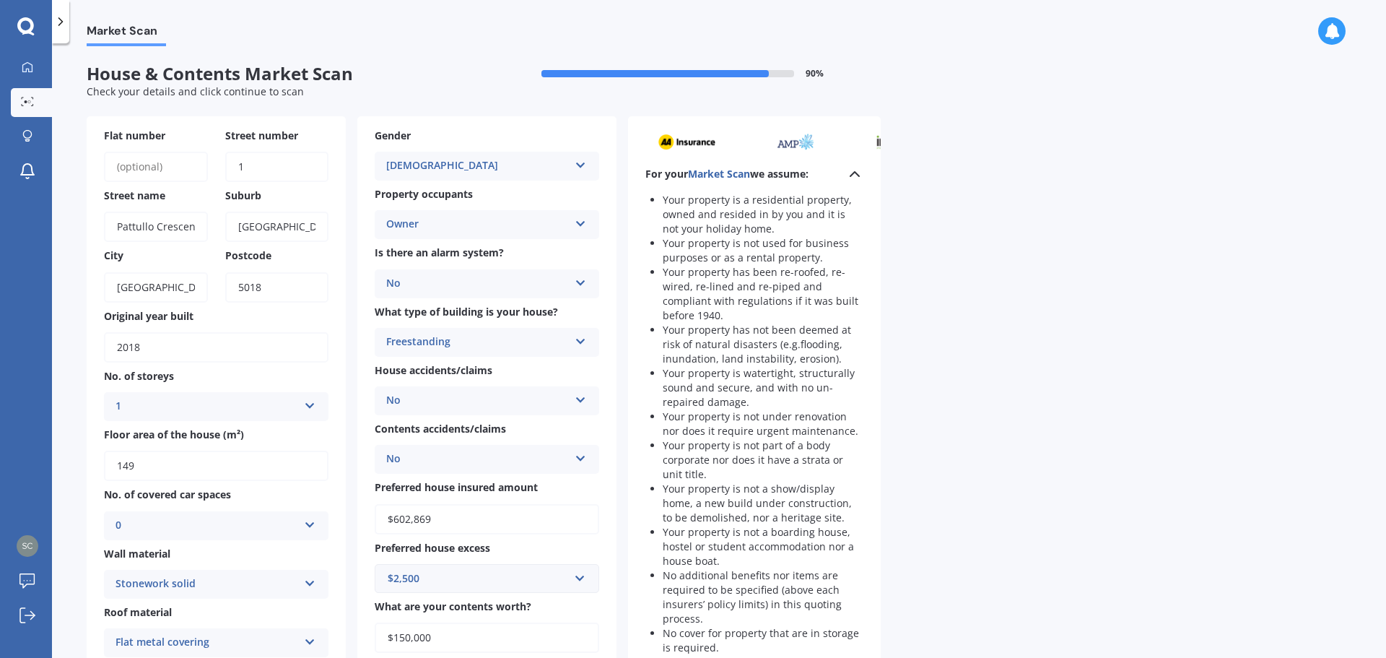
click at [854, 171] on icon at bounding box center [854, 173] width 17 height 17
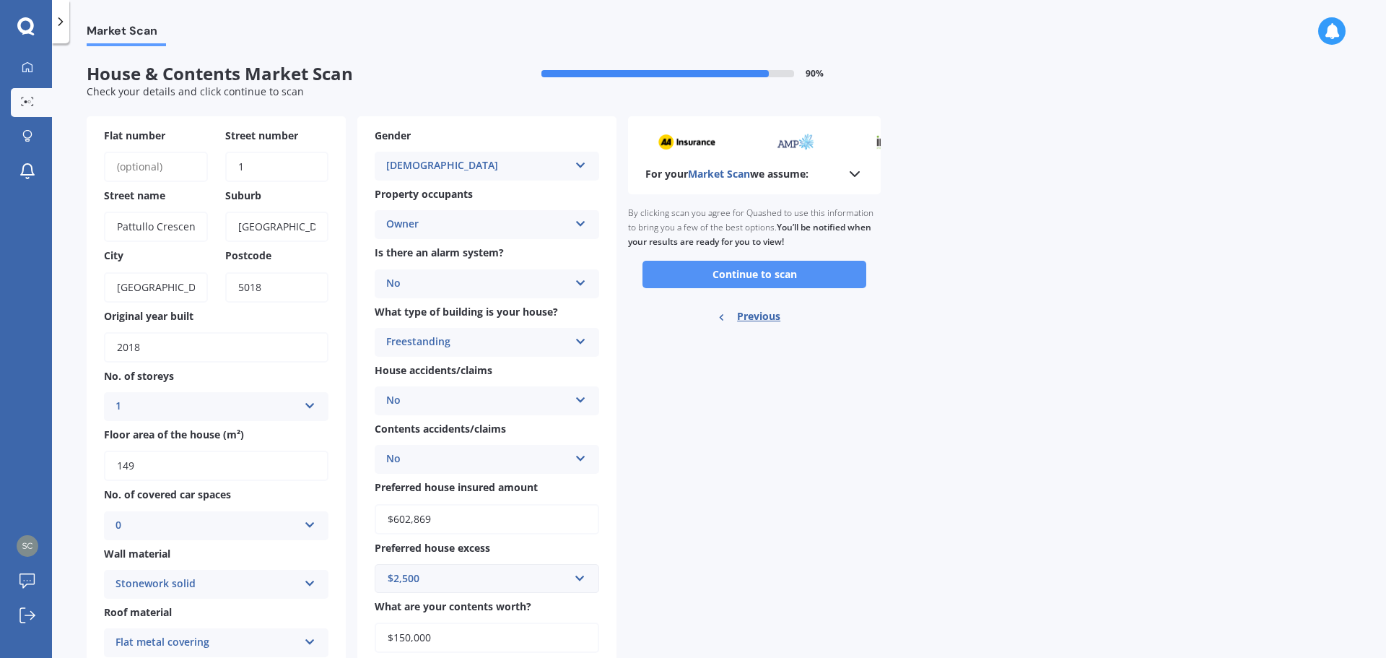
click at [772, 274] on button "Continue to scan" at bounding box center [755, 274] width 224 height 27
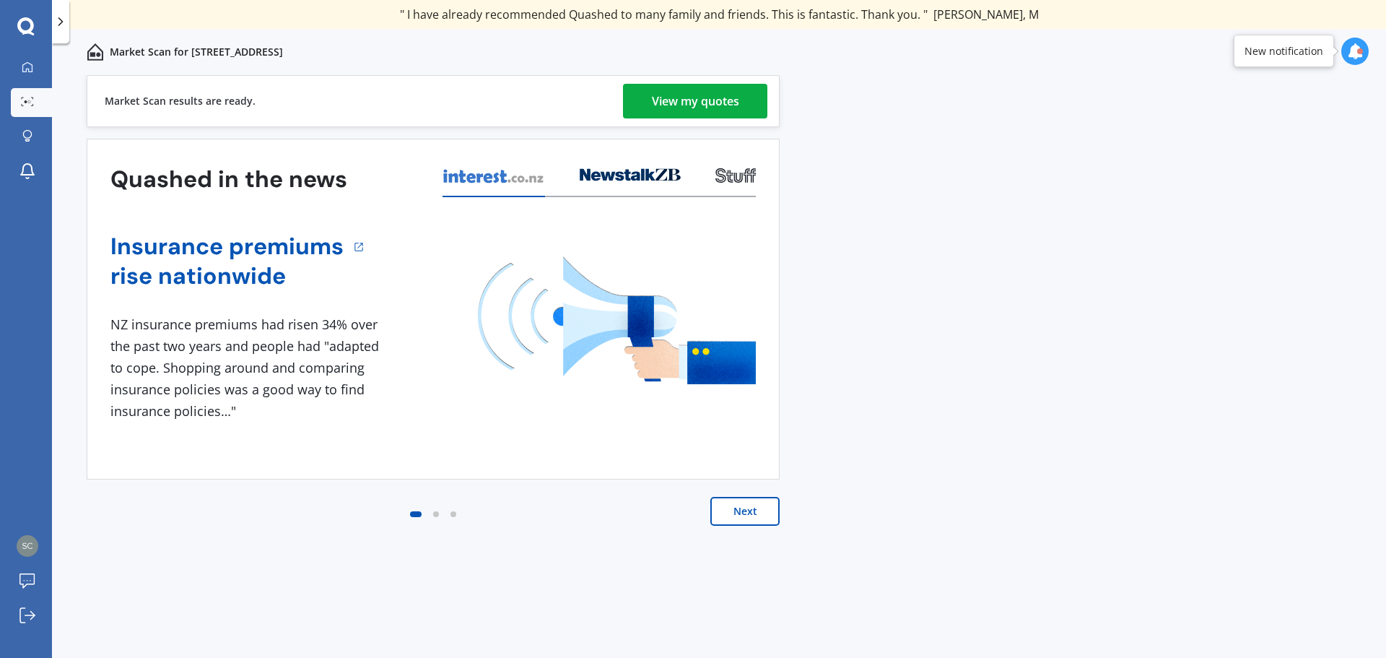
drag, startPoint x: 566, startPoint y: 421, endPoint x: 619, endPoint y: 178, distance: 248.2
click at [566, 414] on div "1 NZ insurance premiums had risen 34% over the past two years and people had "a…" at bounding box center [432, 368] width 645 height 108
click at [681, 99] on div "View my quotes" at bounding box center [695, 101] width 87 height 35
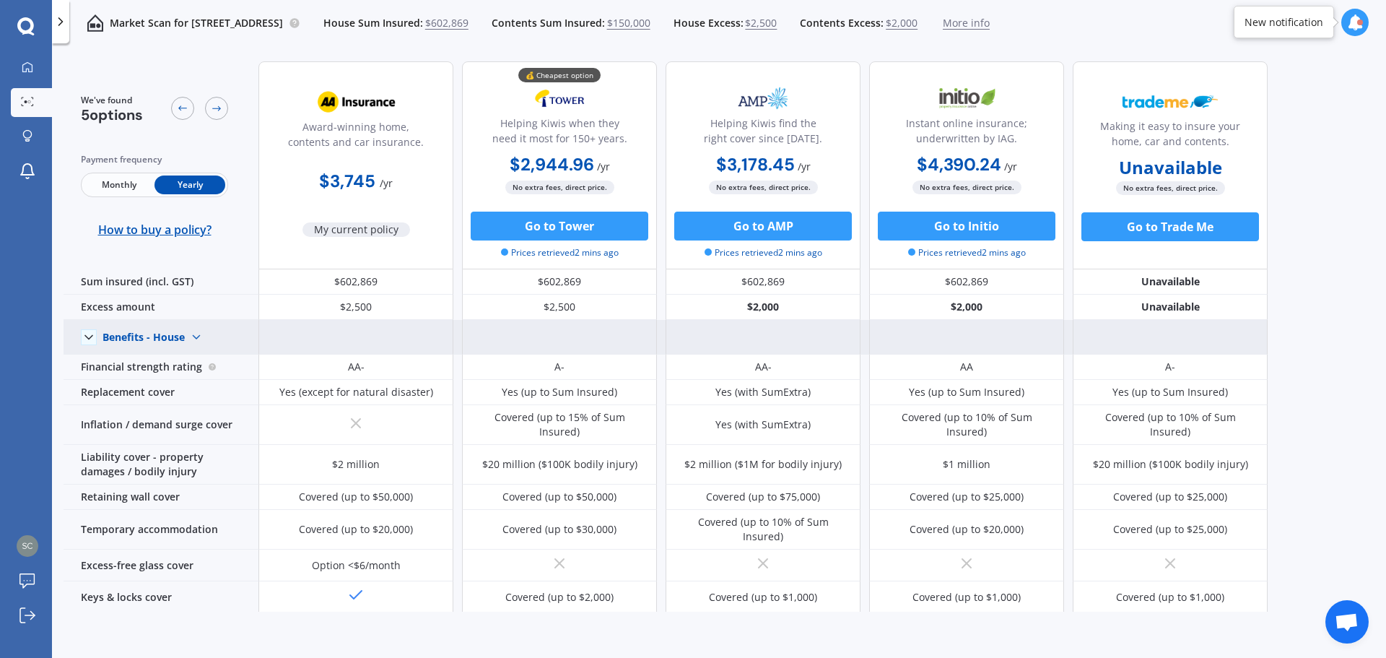
click at [89, 338] on polyline at bounding box center [88, 337] width 7 height 4
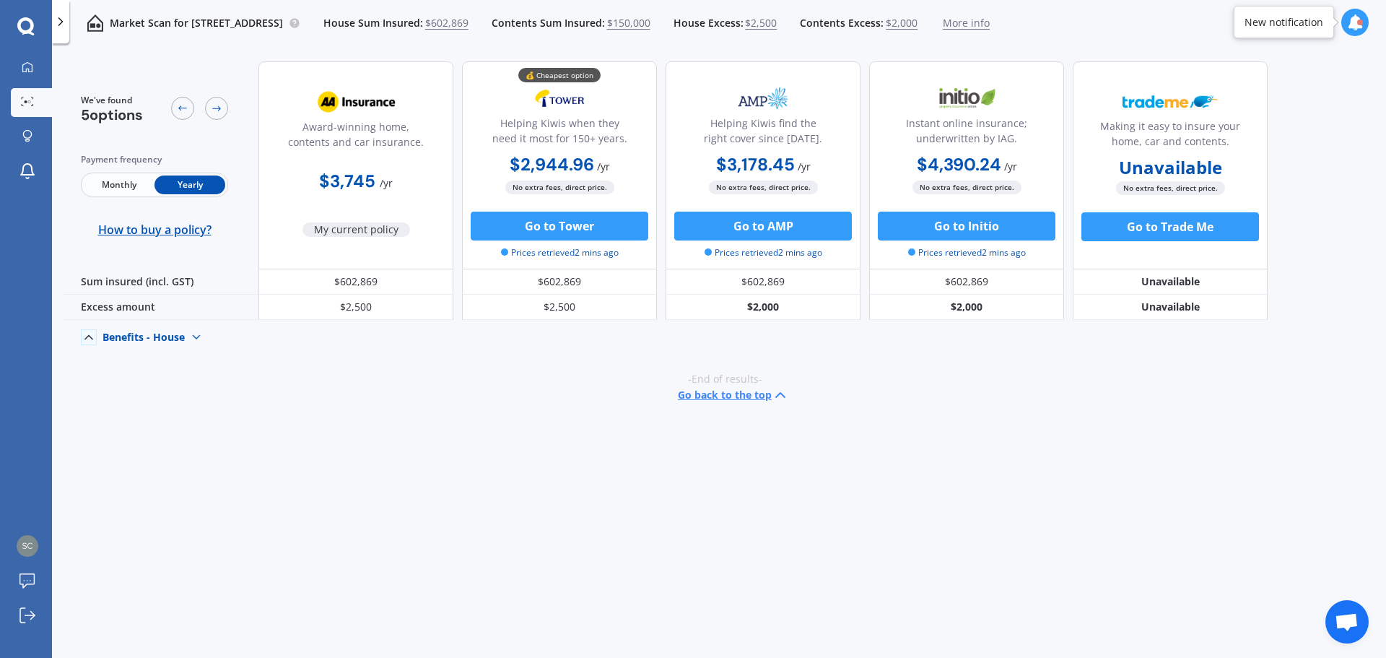
click at [89, 337] on icon at bounding box center [89, 337] width 14 height 14
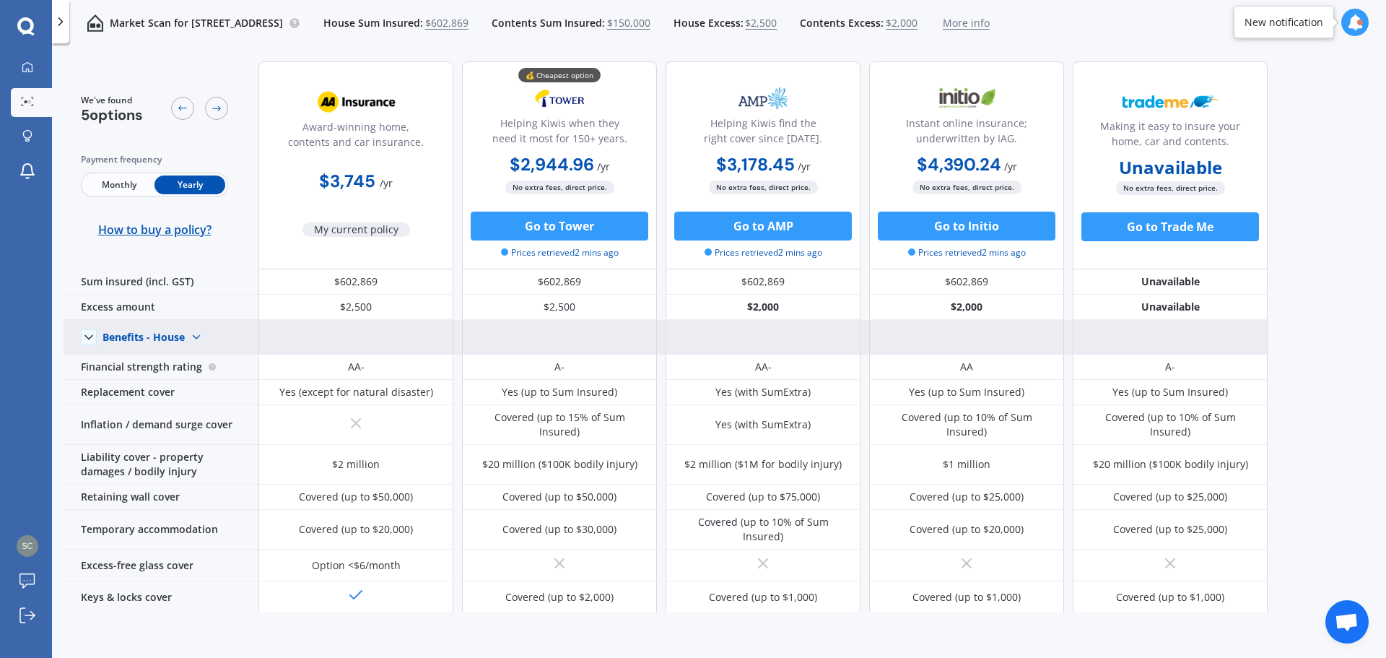
click at [89, 337] on icon at bounding box center [89, 337] width 14 height 14
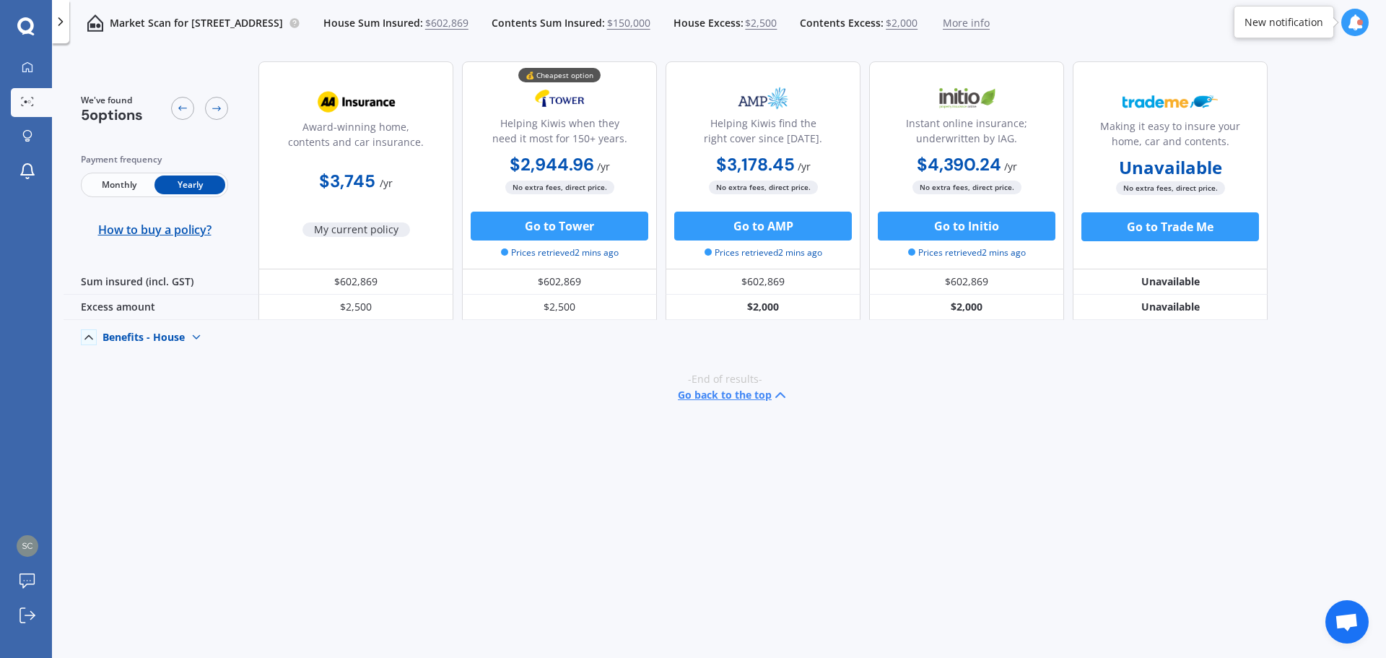
drag, startPoint x: 587, startPoint y: 227, endPoint x: 443, endPoint y: 543, distance: 347.0
click at [443, 543] on div "We've found 5 options Payment frequency Monthly Yearly How to buy a policy? Awa…" at bounding box center [725, 331] width 1323 height 562
click at [549, 230] on button "Go to Tower" at bounding box center [560, 226] width 178 height 29
